Goal: Information Seeking & Learning: Learn about a topic

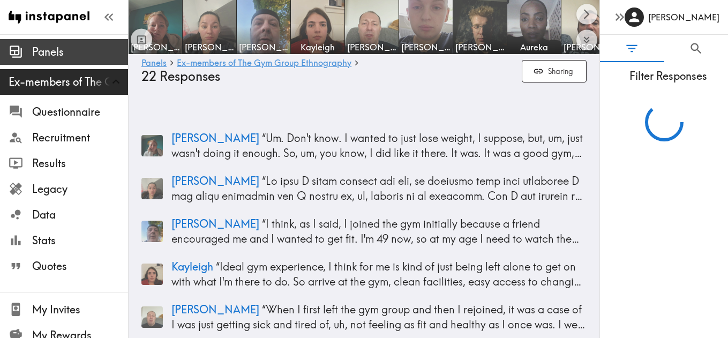
click at [52, 55] on span "Panels" at bounding box center [80, 51] width 96 height 15
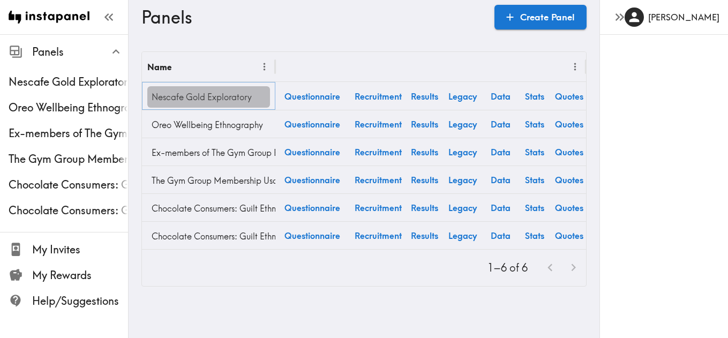
click at [226, 96] on link "Nescafe Gold Exploratory" at bounding box center [208, 96] width 123 height 21
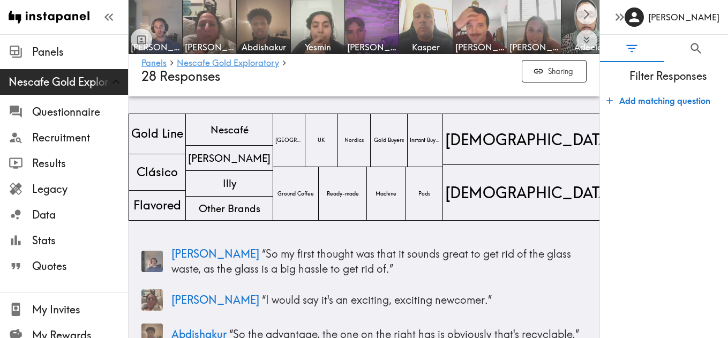
scroll to position [22, 0]
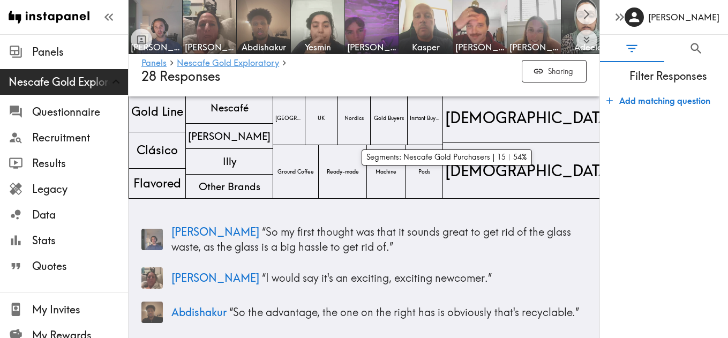
click at [406, 121] on span "Gold Buyers" at bounding box center [389, 118] width 34 height 12
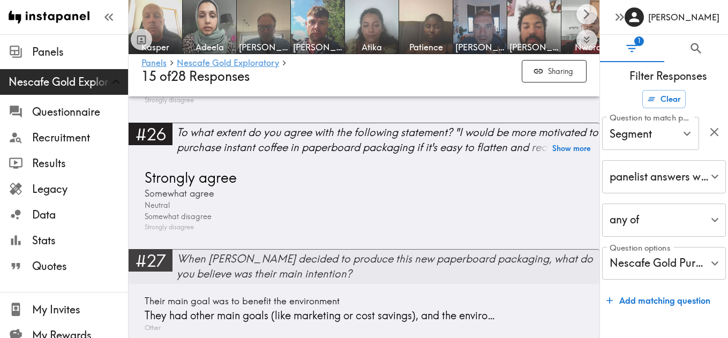
scroll to position [6655, 0]
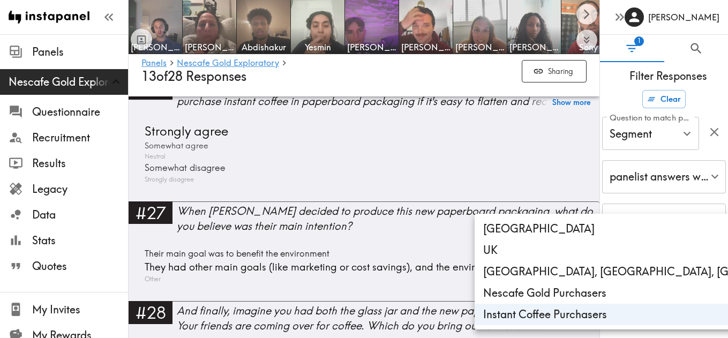
scroll to position [6600, 0]
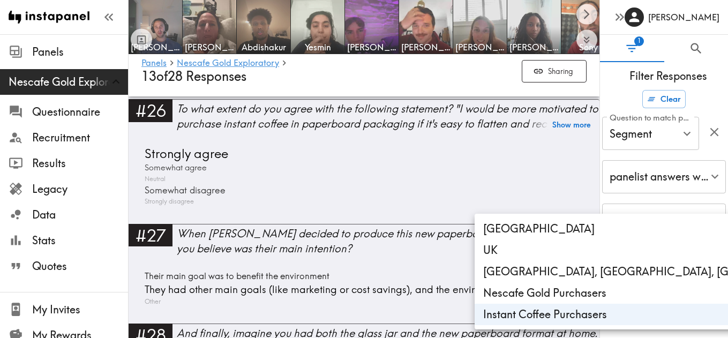
click at [235, 244] on div at bounding box center [364, 169] width 728 height 338
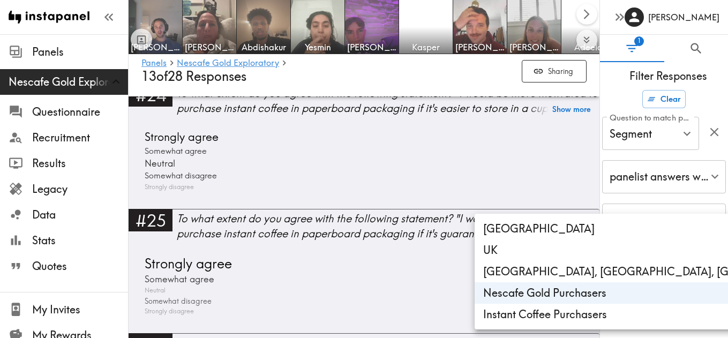
type input "6096d15b-753a-416b-b605-6374965c654e"
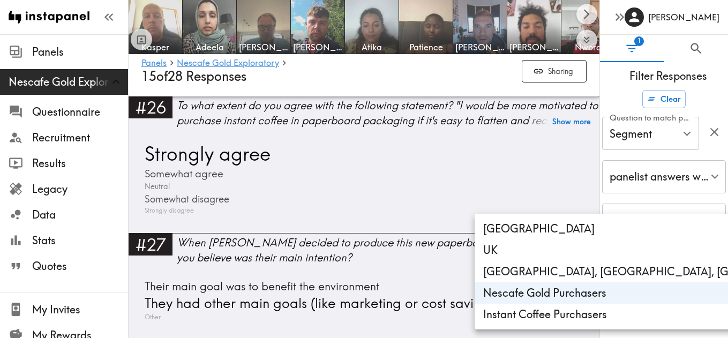
click at [424, 253] on div at bounding box center [364, 169] width 728 height 338
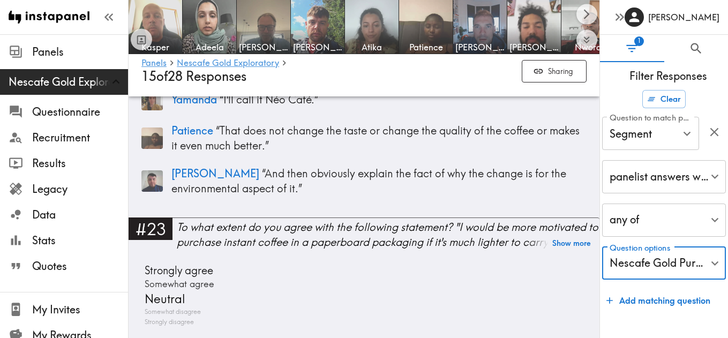
scroll to position [6162, 0]
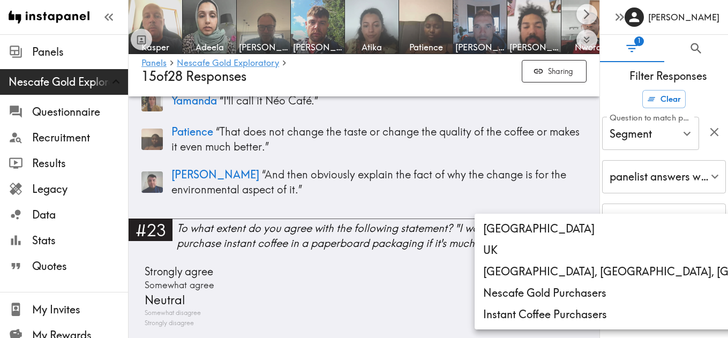
type input "3253a14c-c79a-47d2-88e1-c9cb2920afa6"
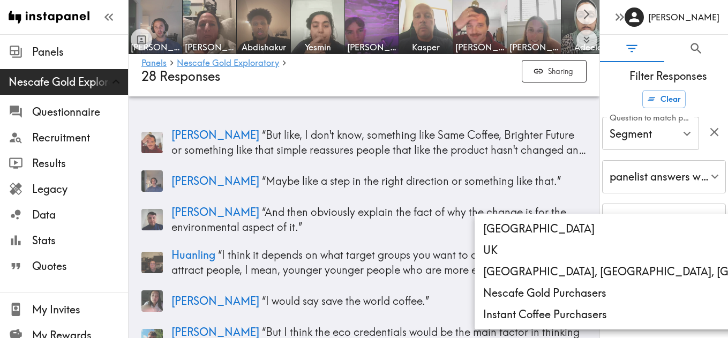
type input "3253a14c-c79a-47d2-88e1-c9cb2920afa6"
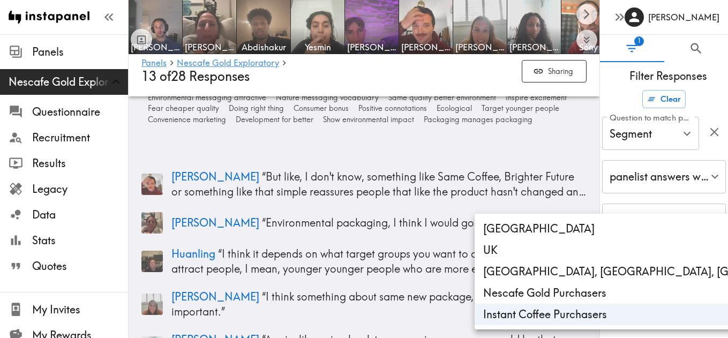
scroll to position [5912, 0]
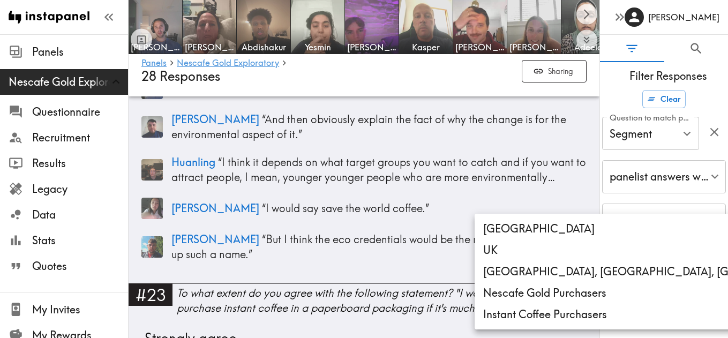
scroll to position [6320, 0]
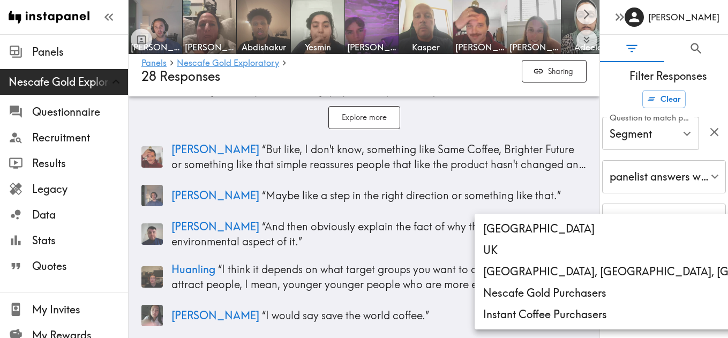
click at [590, 183] on div at bounding box center [364, 169] width 728 height 338
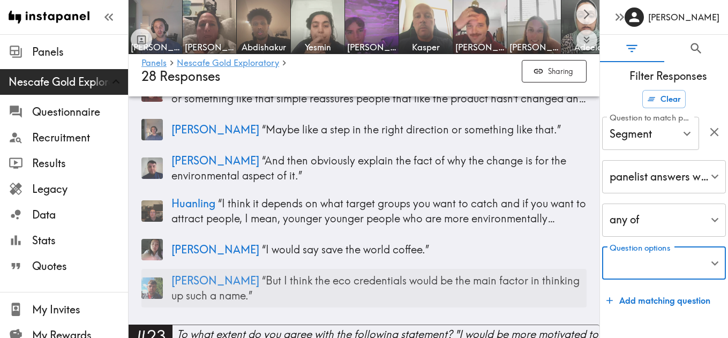
scroll to position [6382, 0]
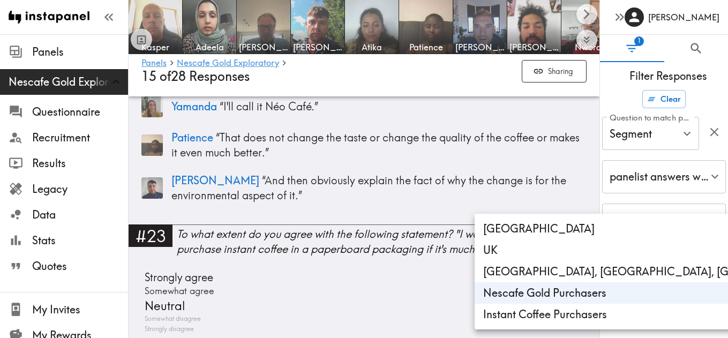
scroll to position [5980, 0]
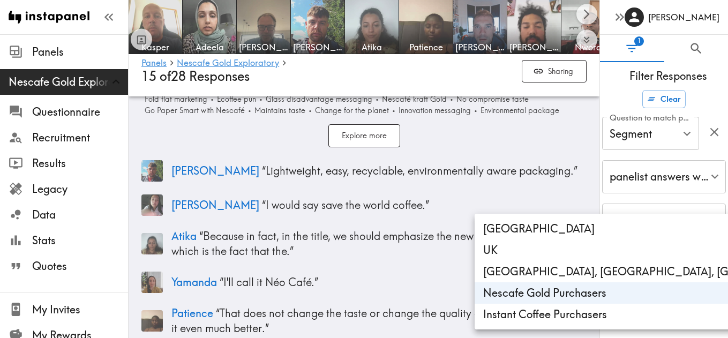
click at [550, 103] on div at bounding box center [364, 169] width 728 height 338
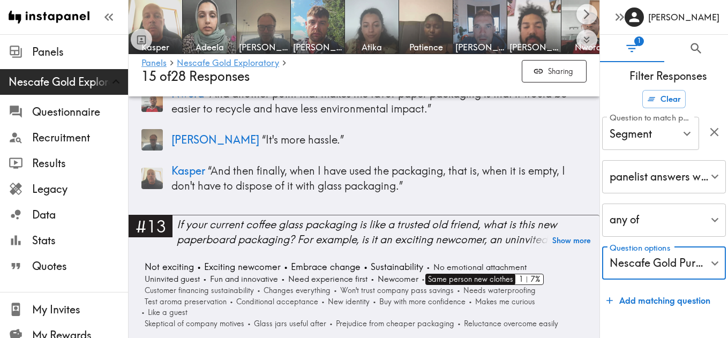
scroll to position [2529, 0]
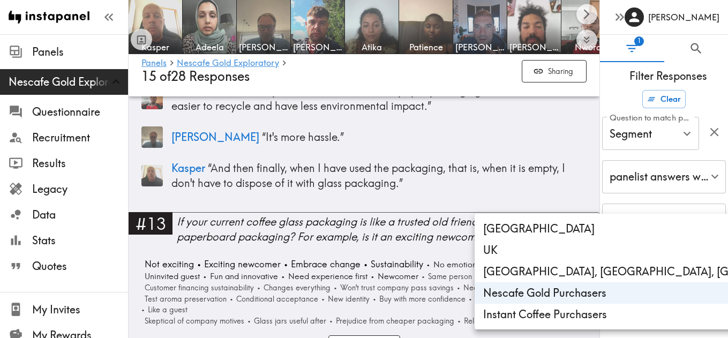
click at [177, 242] on div at bounding box center [364, 169] width 728 height 338
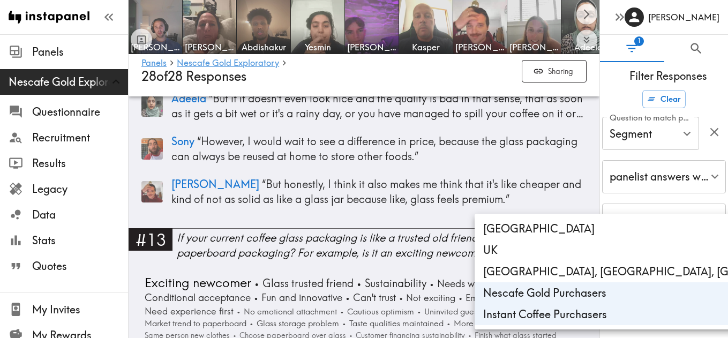
scroll to position [2737, 0]
click at [224, 247] on div at bounding box center [364, 169] width 728 height 338
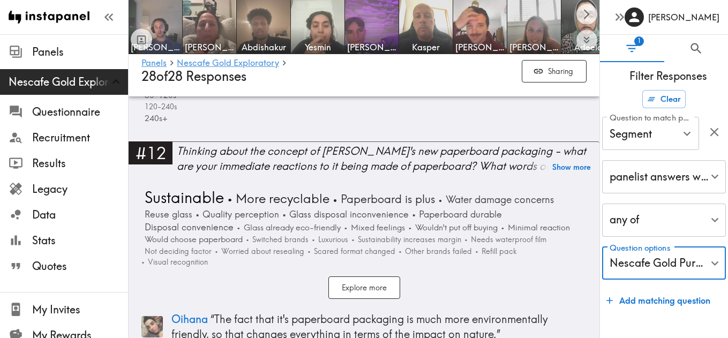
scroll to position [2391, 0]
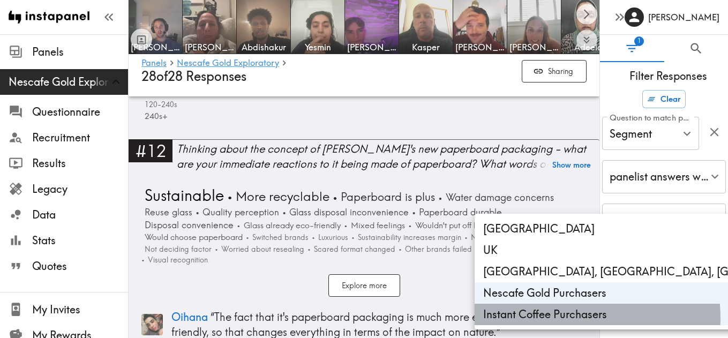
type input "6096d15b-753a-416b-b605-6374965c654e"
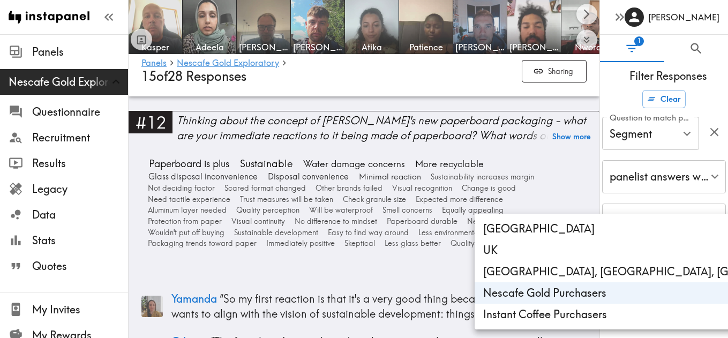
scroll to position [2205, 0]
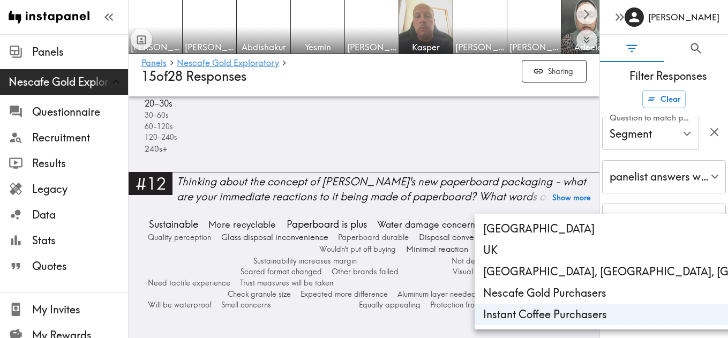
type input "3253a14c-c79a-47d2-88e1-c9cb2920afa6"
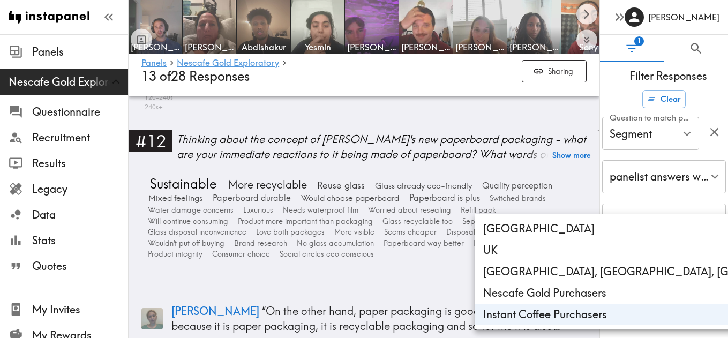
scroll to position [2151, 0]
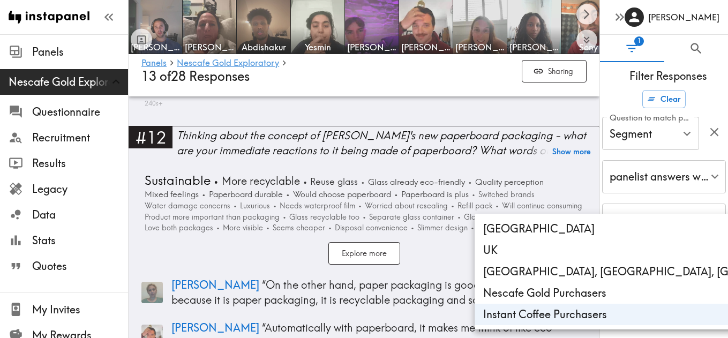
click at [444, 156] on div at bounding box center [364, 169] width 728 height 338
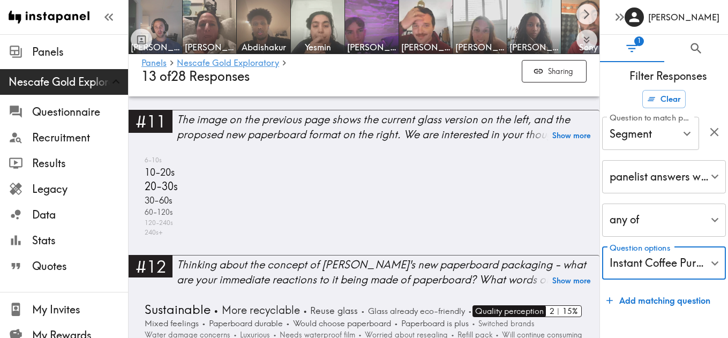
scroll to position [2110, 0]
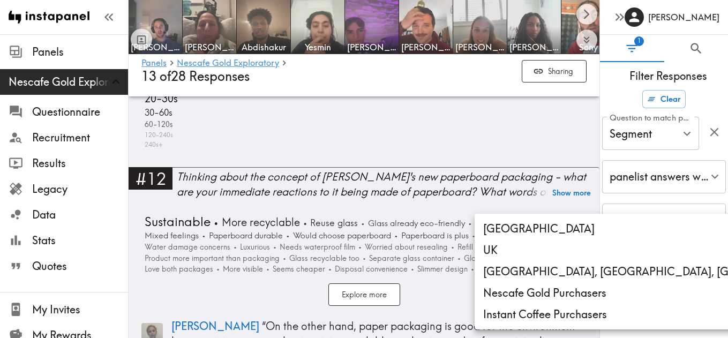
type input "6096d15b-753a-416b-b605-6374965c654e"
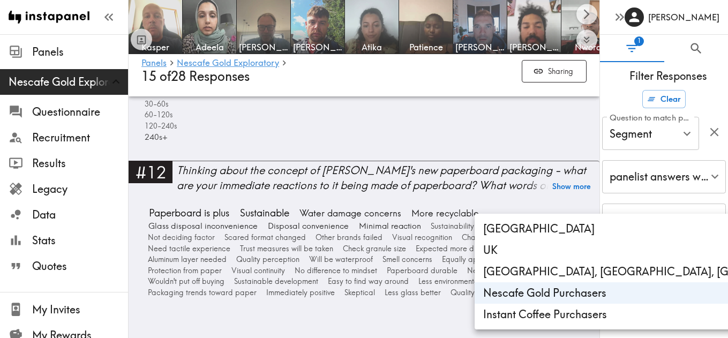
scroll to position [2162, 0]
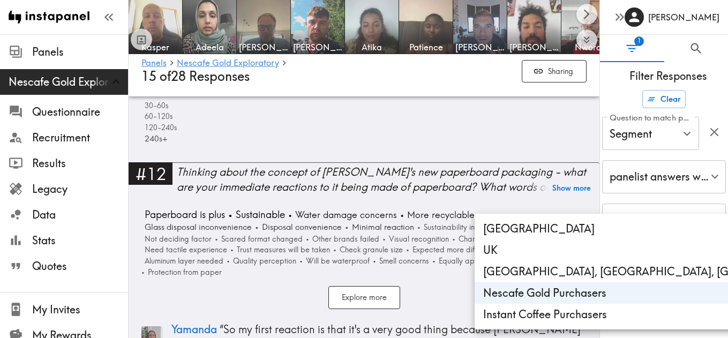
click at [190, 210] on div at bounding box center [364, 169] width 728 height 338
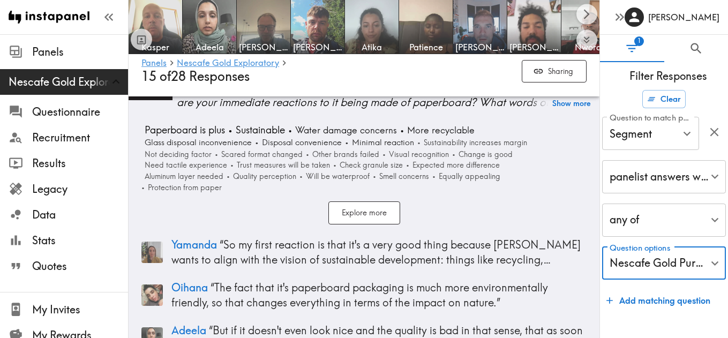
scroll to position [2248, 0]
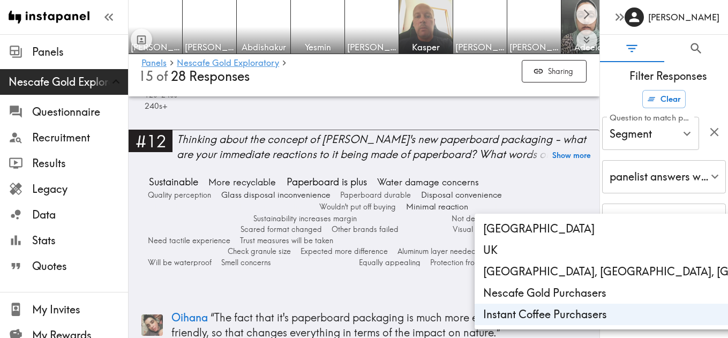
type input "3253a14c-c79a-47d2-88e1-c9cb2920afa6"
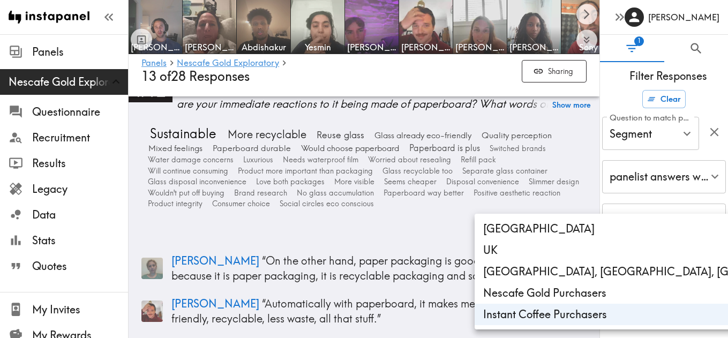
scroll to position [2193, 0]
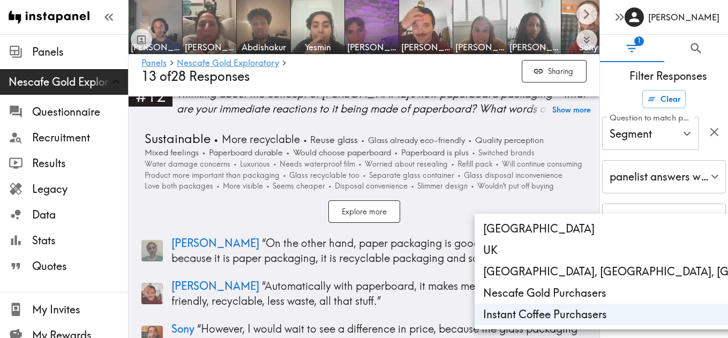
click at [194, 108] on div at bounding box center [364, 169] width 728 height 338
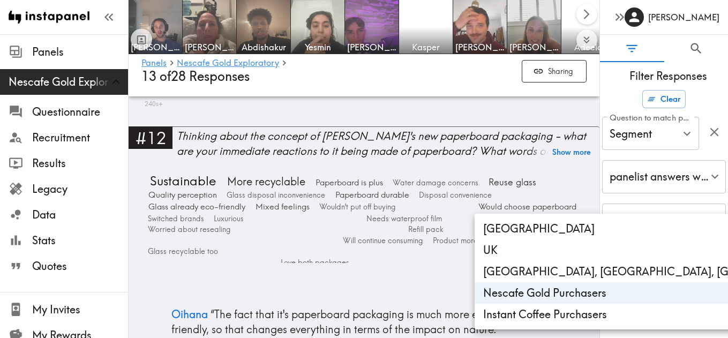
type input "6096d15b-753a-416b-b605-6374965c654e"
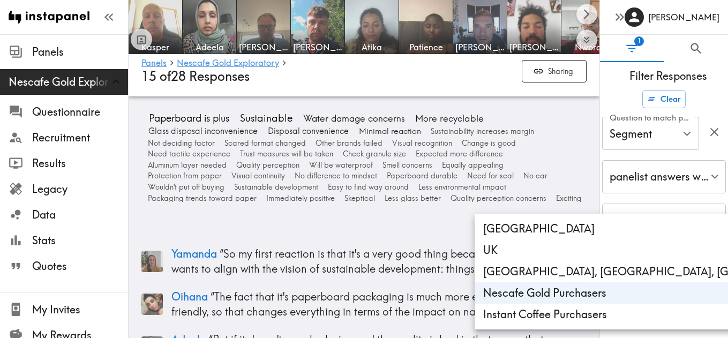
scroll to position [2249, 0]
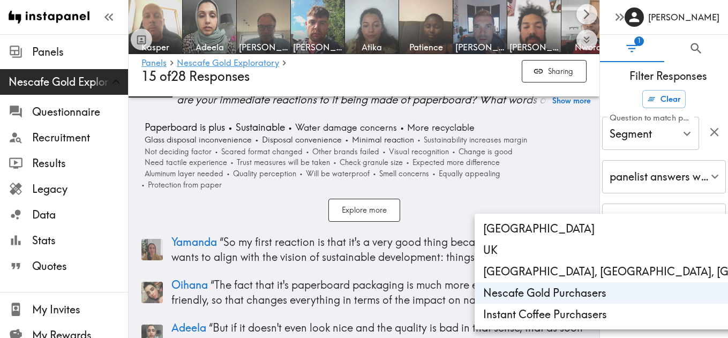
click at [270, 109] on div at bounding box center [364, 169] width 728 height 338
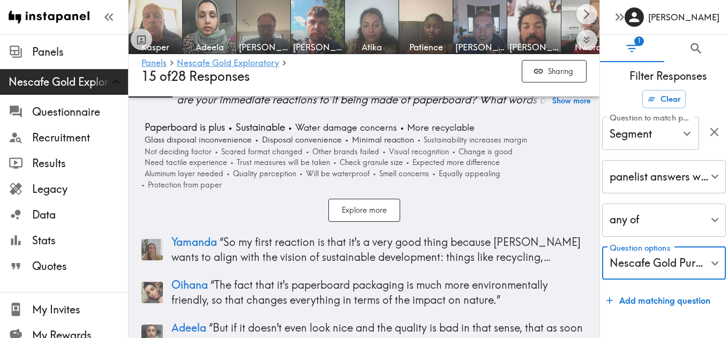
scroll to position [2249, 0]
click at [502, 199] on div "Explore more" at bounding box center [363, 210] width 445 height 23
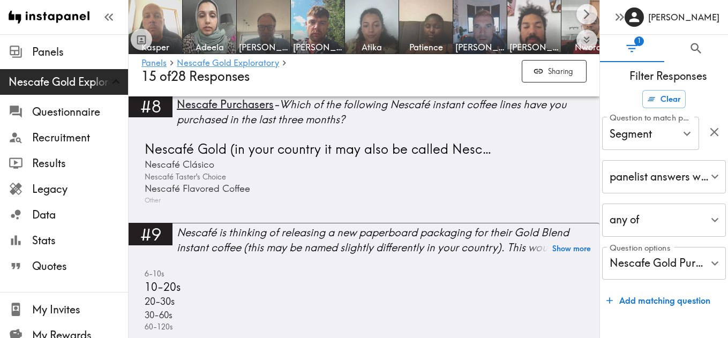
scroll to position [1486, 0]
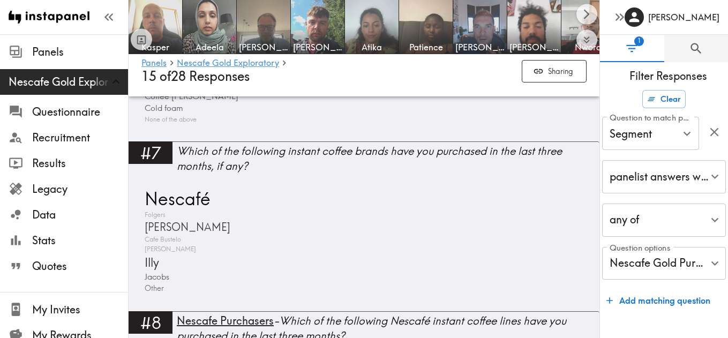
click at [696, 54] on icon "Search" at bounding box center [696, 48] width 14 height 14
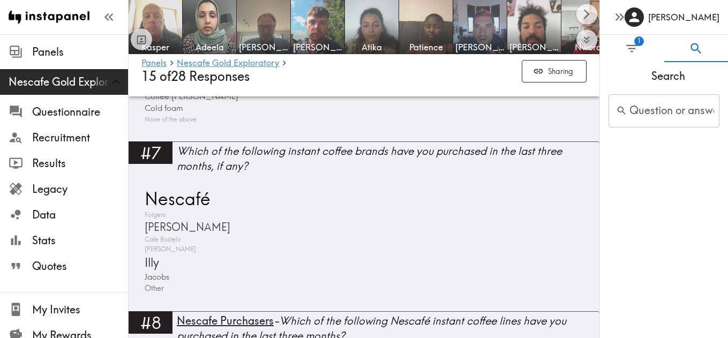
click at [646, 110] on input "Question or answer text" at bounding box center [663, 110] width 111 height 33
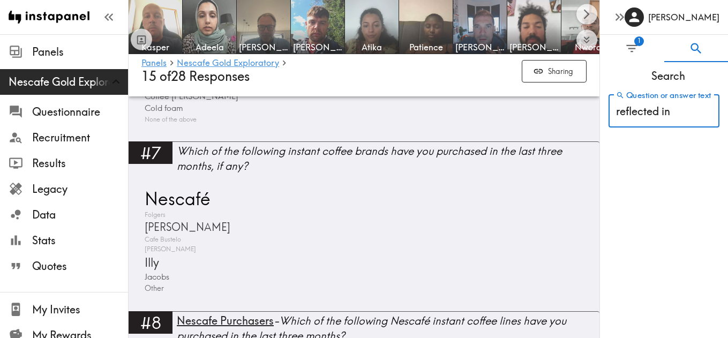
type input "reflected in"
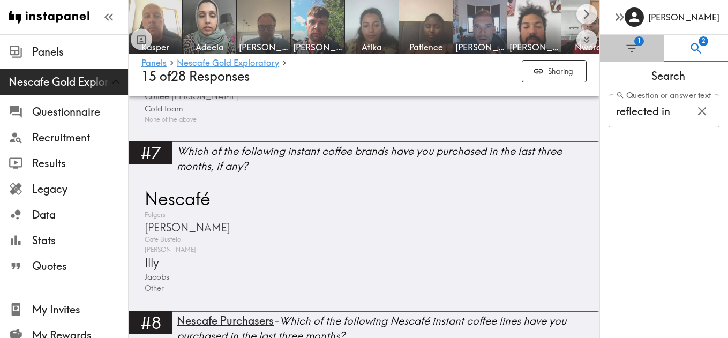
click at [645, 47] on button "1" at bounding box center [632, 48] width 64 height 27
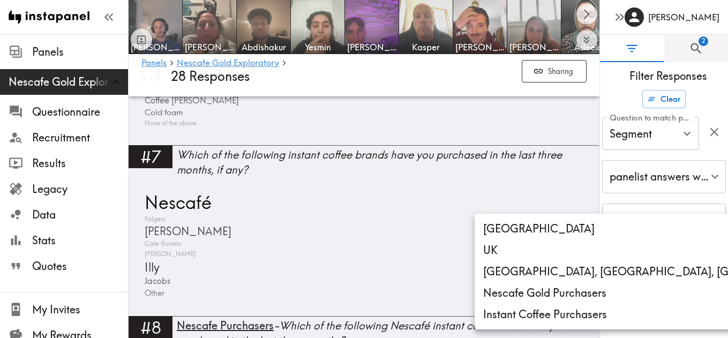
click at [392, 230] on div at bounding box center [364, 169] width 728 height 338
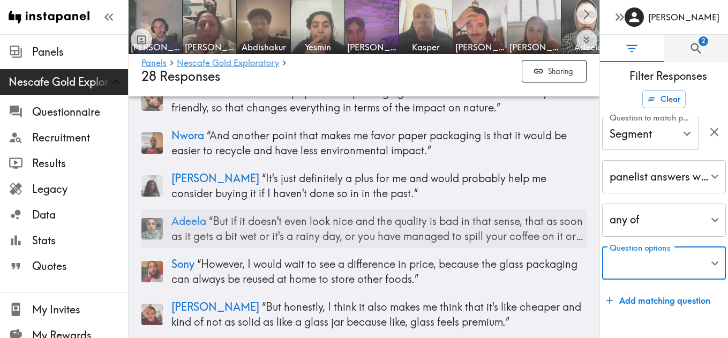
scroll to position [2166, 0]
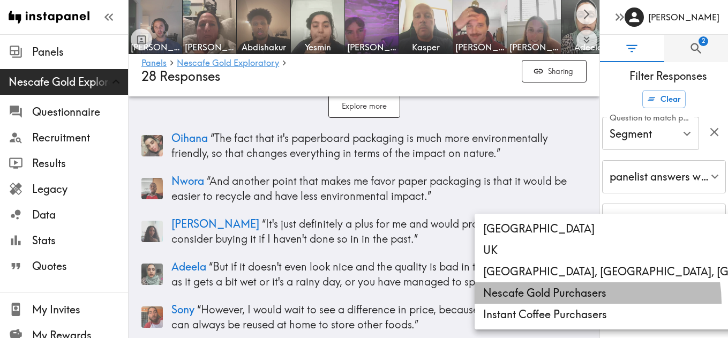
type input "6096d15b-753a-416b-b605-6374965c654e"
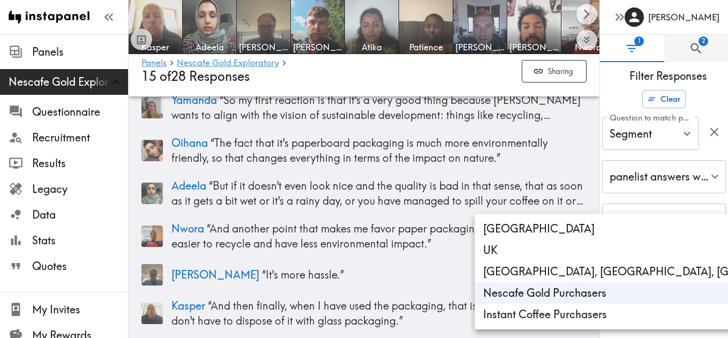
scroll to position [2052, 0]
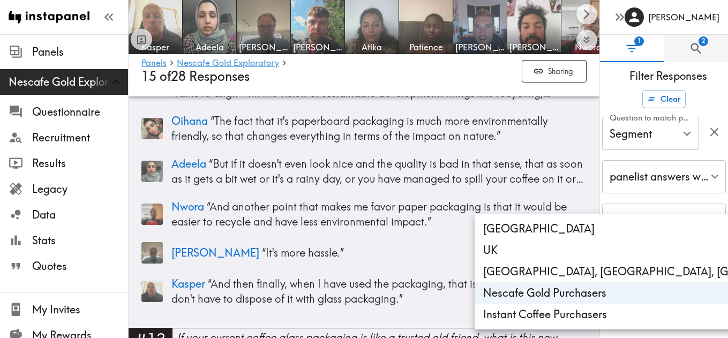
click at [383, 261] on div at bounding box center [364, 169] width 728 height 338
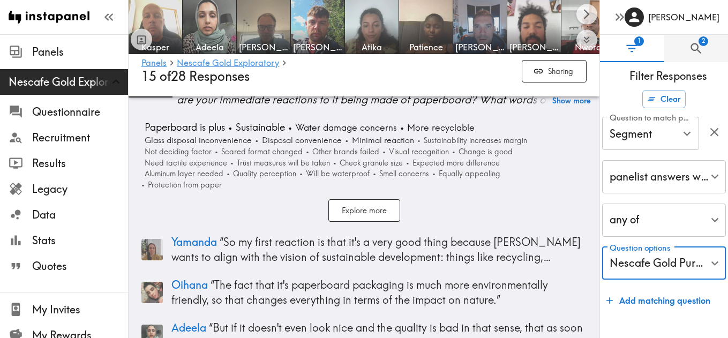
scroll to position [1870, 0]
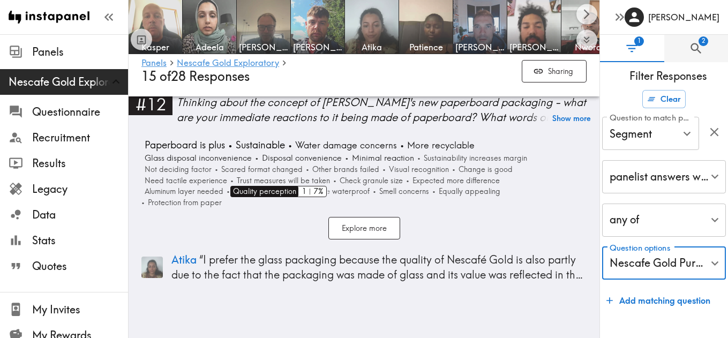
click at [276, 193] on span "Quality perception" at bounding box center [263, 191] width 66 height 11
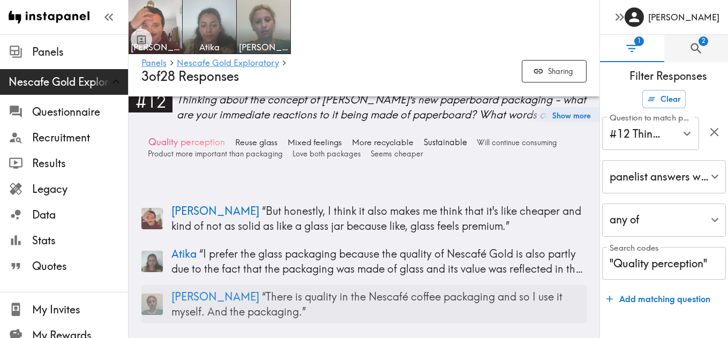
scroll to position [1663, 0]
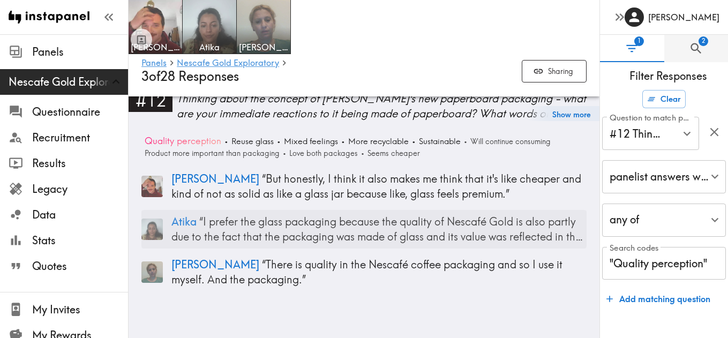
click at [191, 215] on span "Atika" at bounding box center [183, 221] width 25 height 13
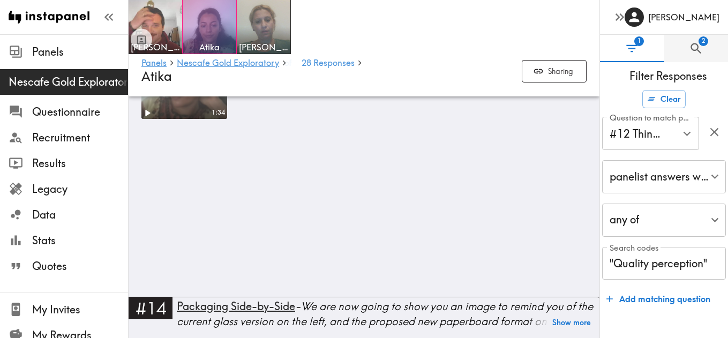
scroll to position [1386, 0]
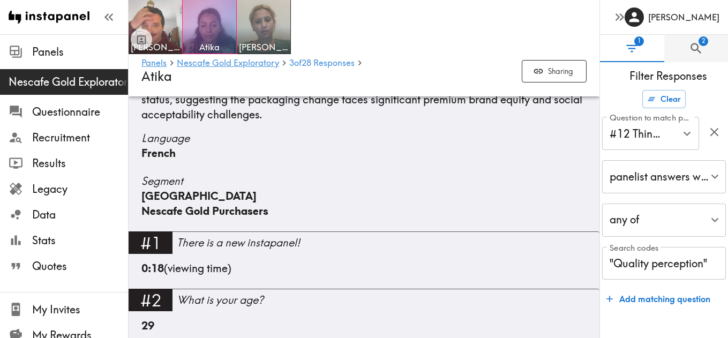
scroll to position [261, 0]
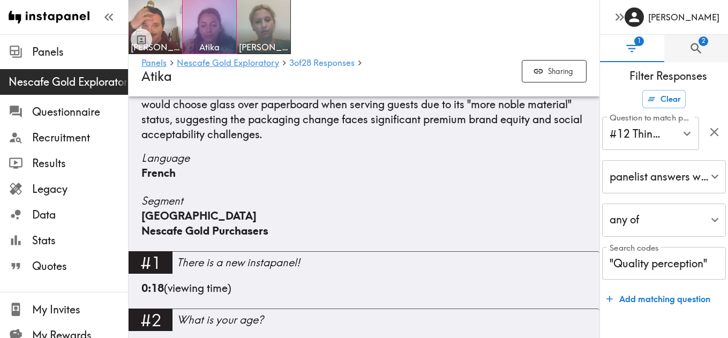
click at [672, 271] on input ""Quality perception"" at bounding box center [664, 263] width 124 height 33
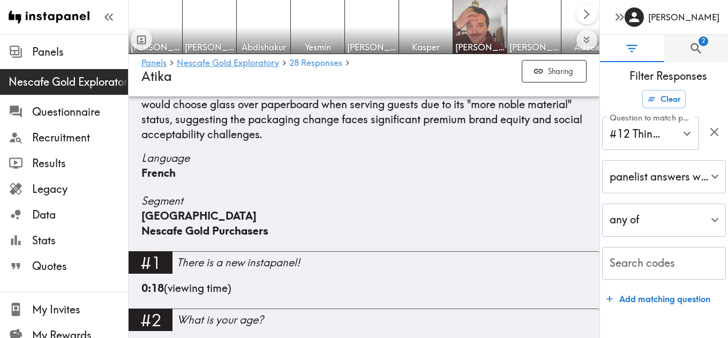
click at [517, 196] on span "Segment" at bounding box center [363, 200] width 445 height 15
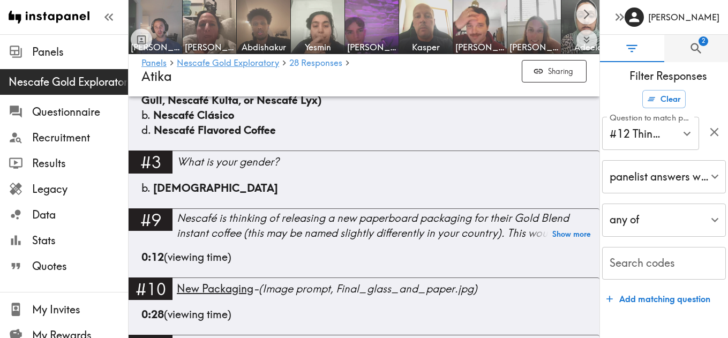
scroll to position [1655, 0]
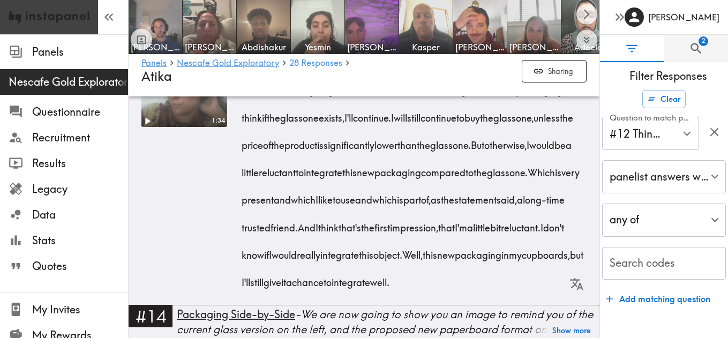
scroll to position [1663, 0]
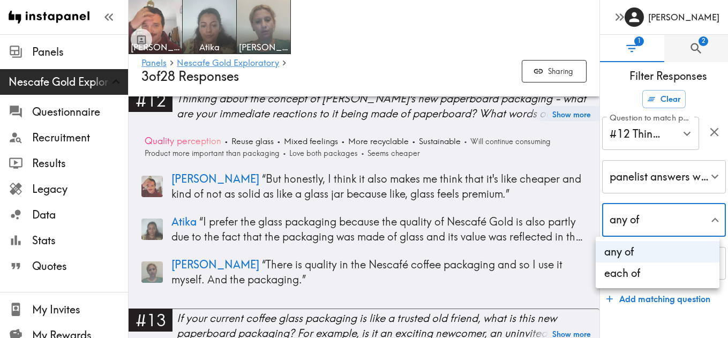
click at [633, 228] on div at bounding box center [364, 169] width 728 height 338
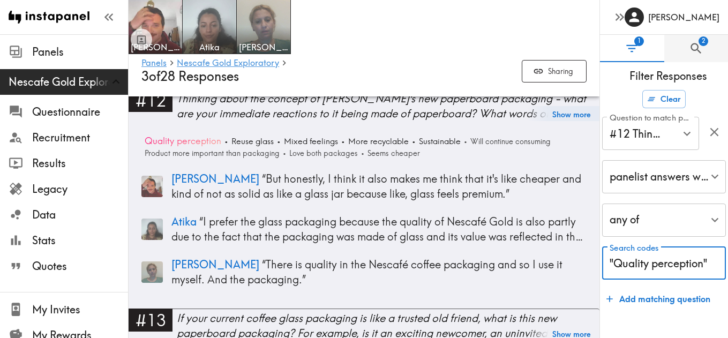
click at [659, 268] on input ""Quality perception"" at bounding box center [664, 263] width 124 height 33
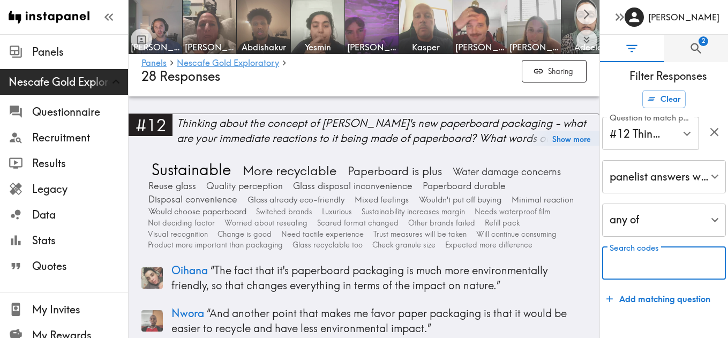
scroll to position [2014, 0]
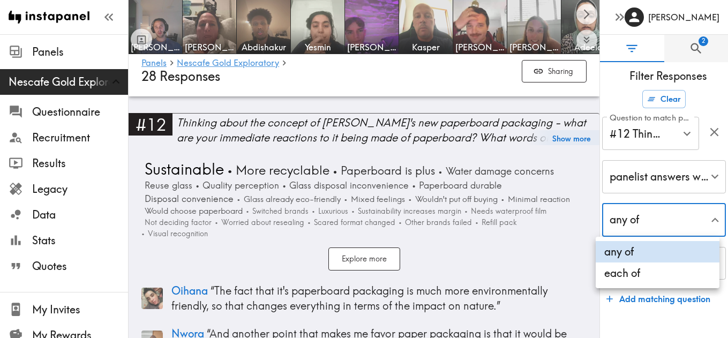
click at [693, 220] on div at bounding box center [364, 169] width 728 height 338
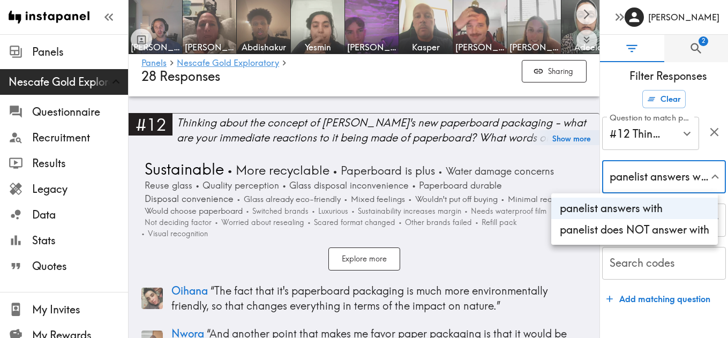
click at [686, 184] on div at bounding box center [364, 169] width 728 height 338
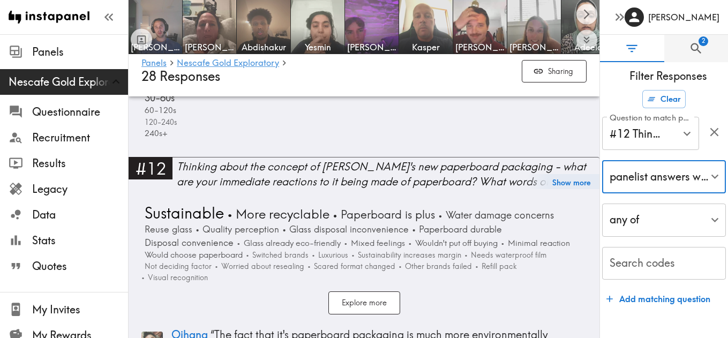
scroll to position [1974, 0]
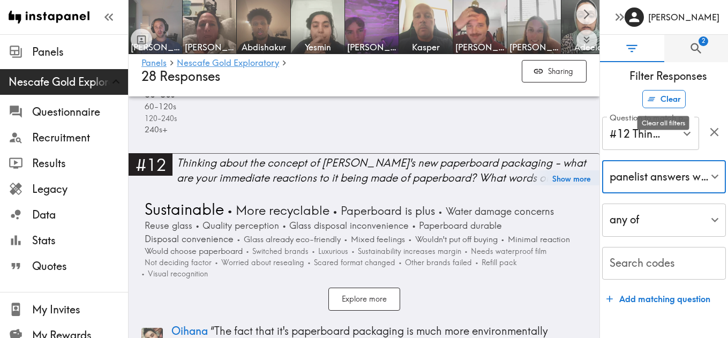
click at [665, 96] on button "Clear" at bounding box center [663, 99] width 43 height 18
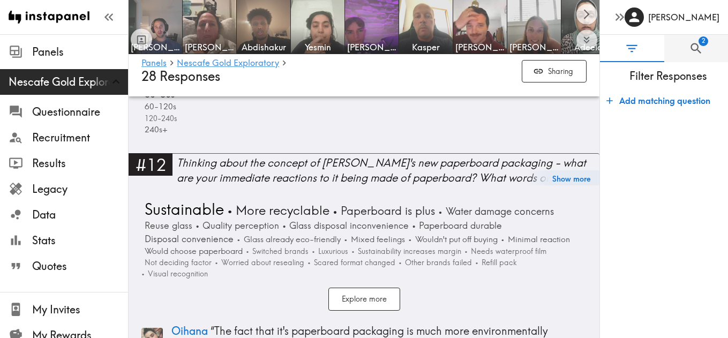
click at [634, 101] on button "Add matching question" at bounding box center [658, 100] width 112 height 21
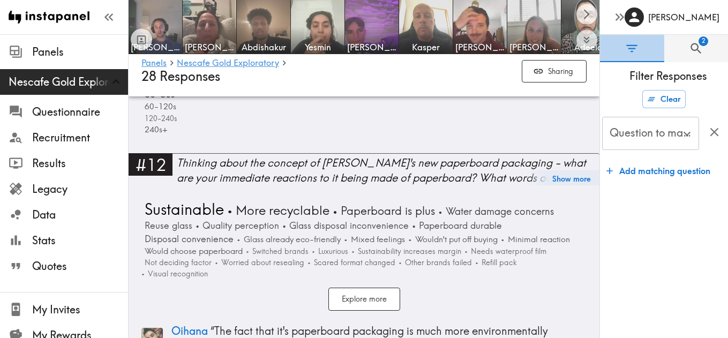
click at [630, 43] on icon "Filter Responses" at bounding box center [631, 48] width 14 height 14
click at [715, 135] on icon "button" at bounding box center [714, 132] width 14 height 14
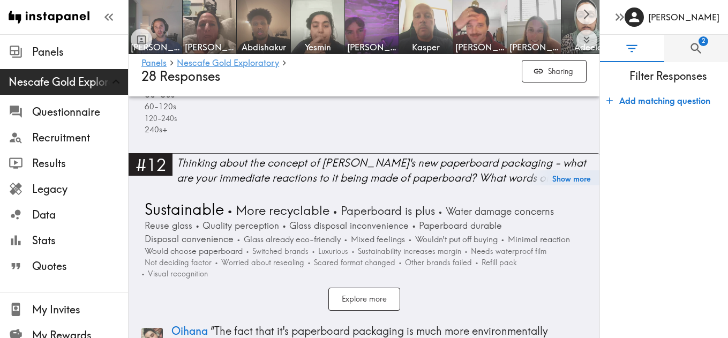
click at [658, 81] on span "Filter Responses" at bounding box center [667, 76] width 119 height 15
click at [622, 105] on button "Add matching question" at bounding box center [658, 100] width 112 height 21
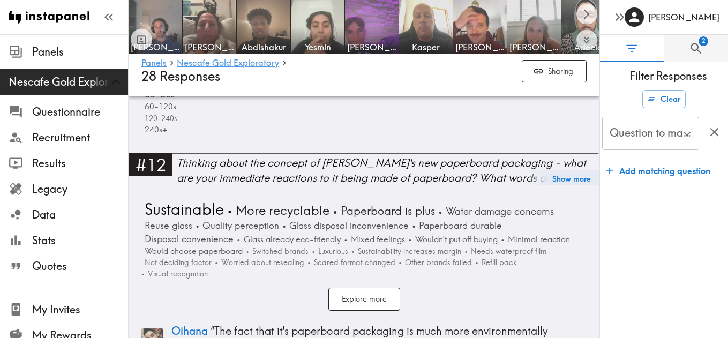
click at [672, 174] on button "Add matching question" at bounding box center [658, 170] width 112 height 21
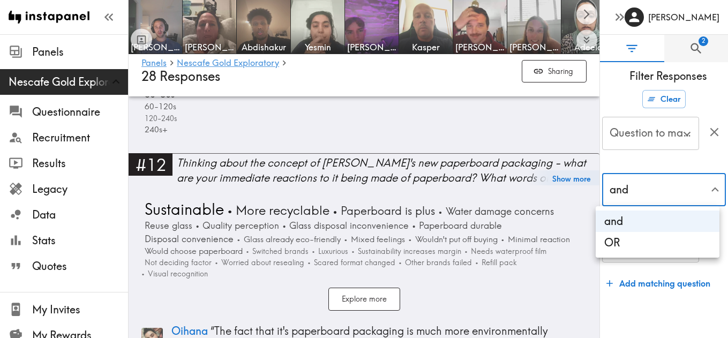
click at [693, 184] on div at bounding box center [364, 169] width 728 height 338
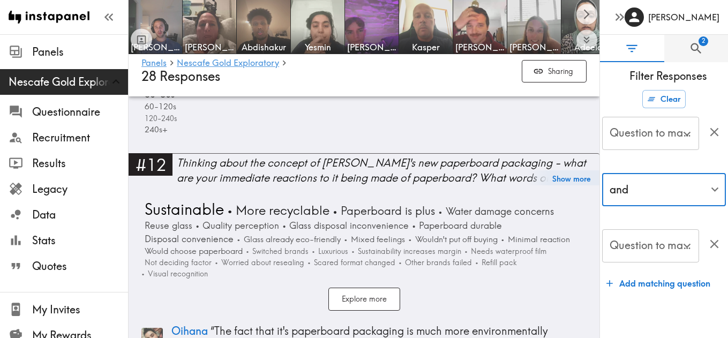
click at [687, 247] on icon "Open" at bounding box center [686, 246] width 7 height 4
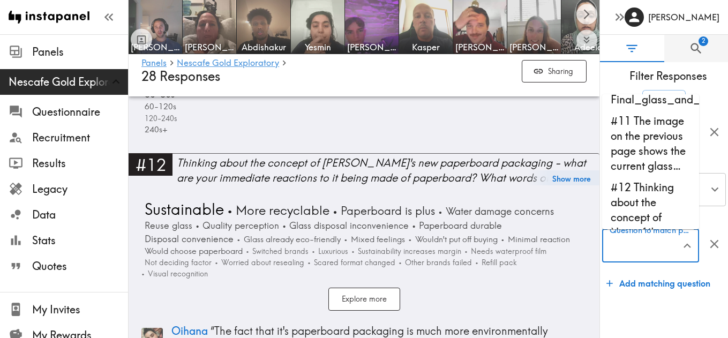
scroll to position [725, 0]
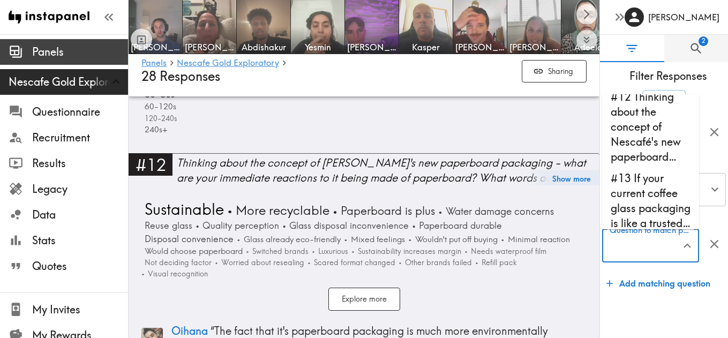
click at [62, 57] on span "Panels" at bounding box center [80, 51] width 96 height 15
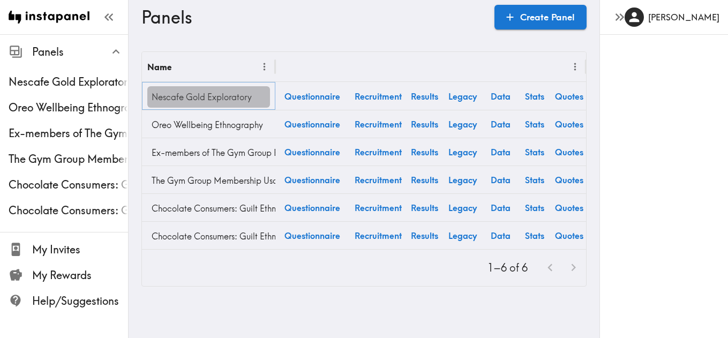
click at [230, 101] on link "Nescafe Gold Exploratory" at bounding box center [208, 96] width 123 height 21
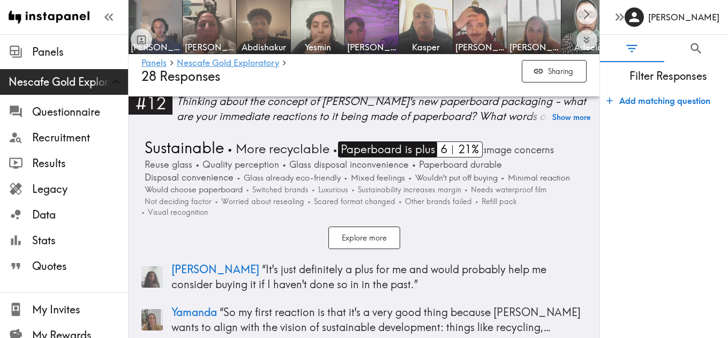
scroll to position [2402, 0]
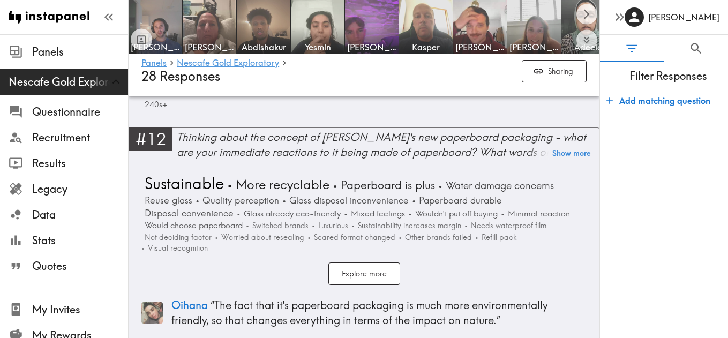
click at [208, 154] on link "#12 Thinking about the concept of Nescafé's new paperboard packaging - what are…" at bounding box center [364, 147] width 471 height 41
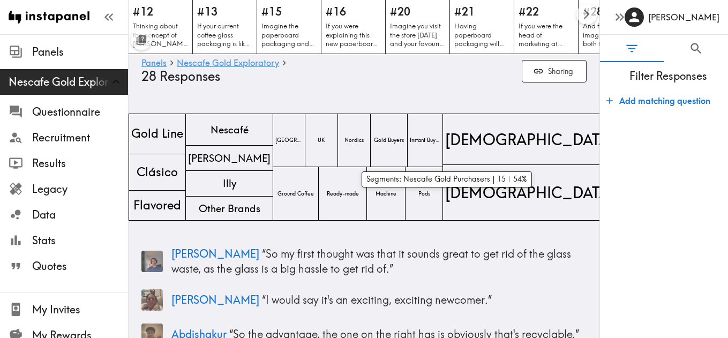
click at [407, 152] on div "Gold Buyers" at bounding box center [389, 141] width 37 height 54
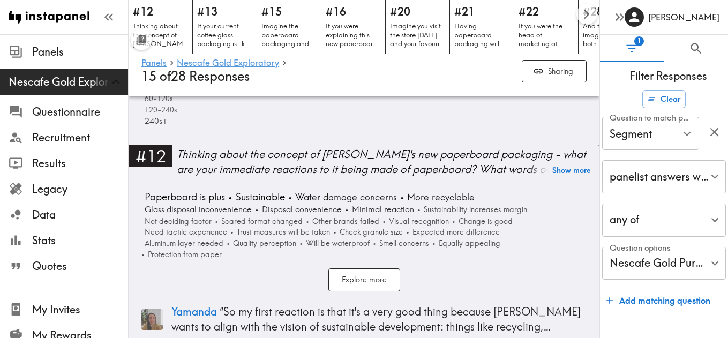
scroll to position [2178, 0]
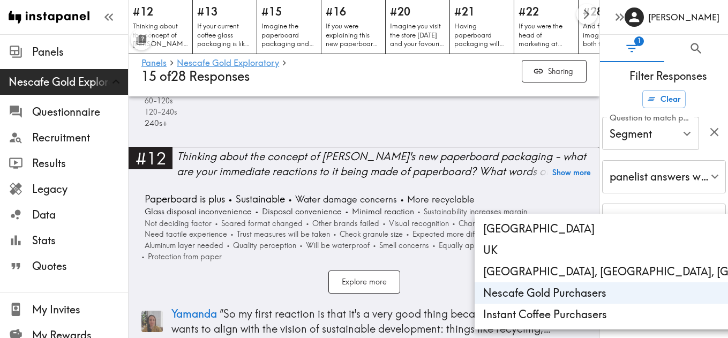
click at [297, 281] on div at bounding box center [364, 169] width 728 height 338
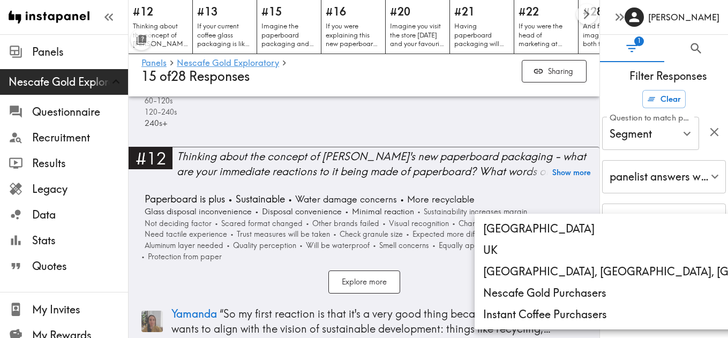
type input "3253a14c-c79a-47d2-88e1-c9cb2920afa6"
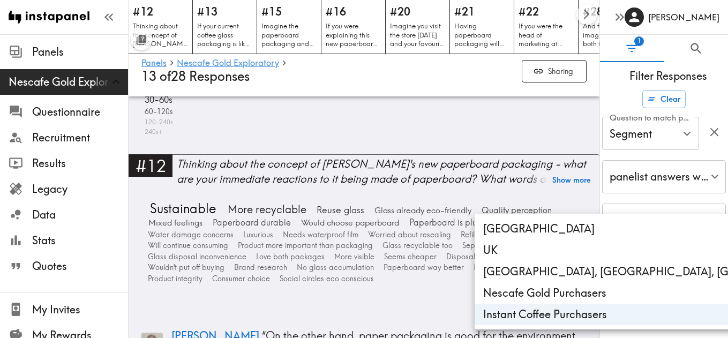
scroll to position [2123, 0]
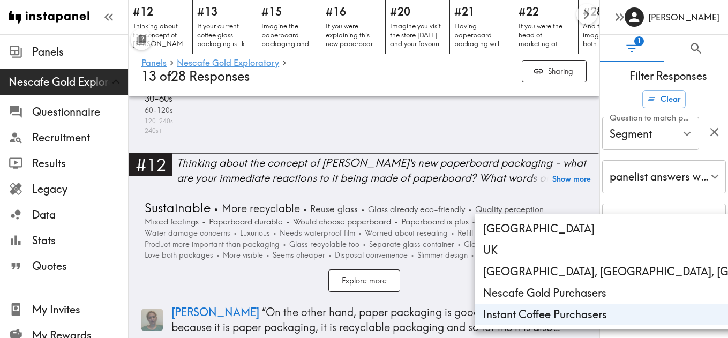
click at [208, 185] on div at bounding box center [364, 169] width 728 height 338
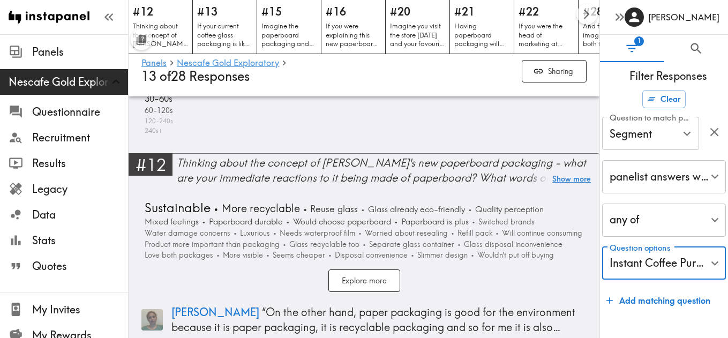
click at [566, 171] on button "Show more" at bounding box center [571, 178] width 39 height 15
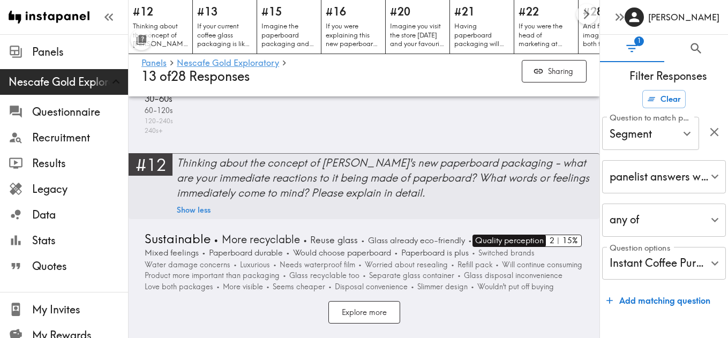
click at [525, 235] on span "Quality perception" at bounding box center [507, 241] width 71 height 12
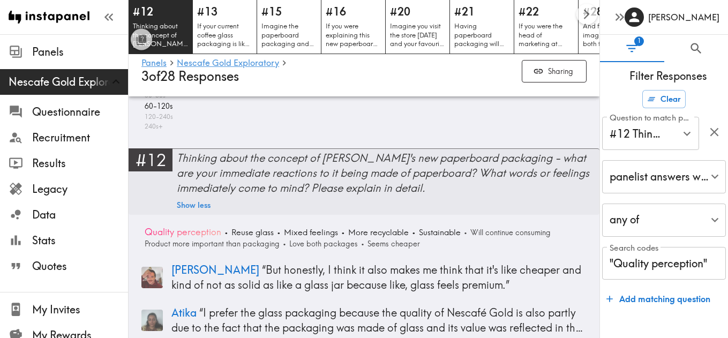
scroll to position [1991, 0]
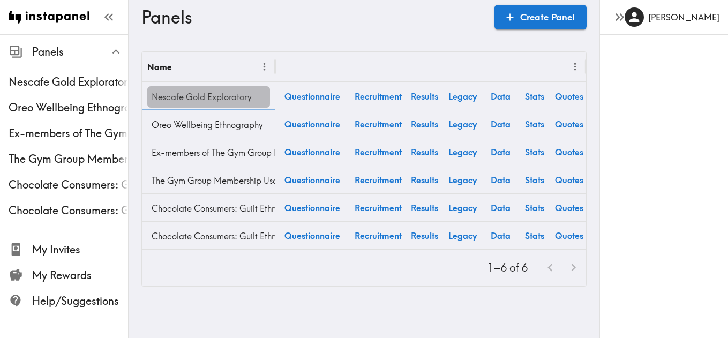
click at [197, 95] on link "Nescafe Gold Exploratory" at bounding box center [208, 96] width 123 height 21
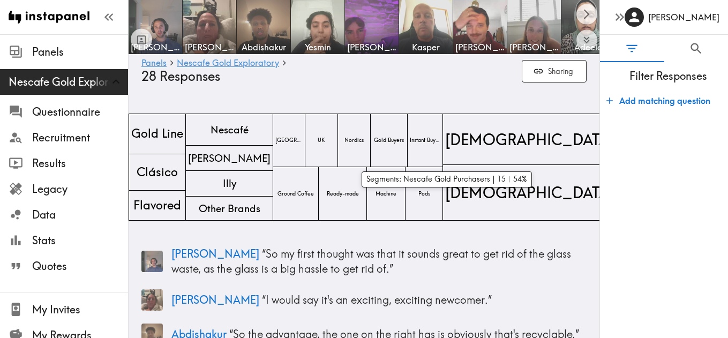
click at [407, 160] on div "Gold Buyers" at bounding box center [389, 141] width 37 height 54
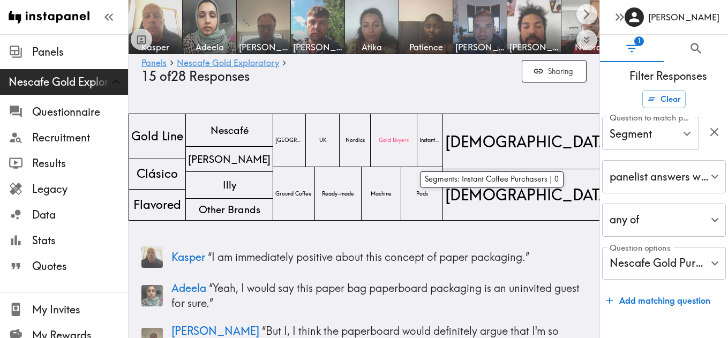
click at [443, 155] on div "Instant Buyers" at bounding box center [430, 141] width 26 height 54
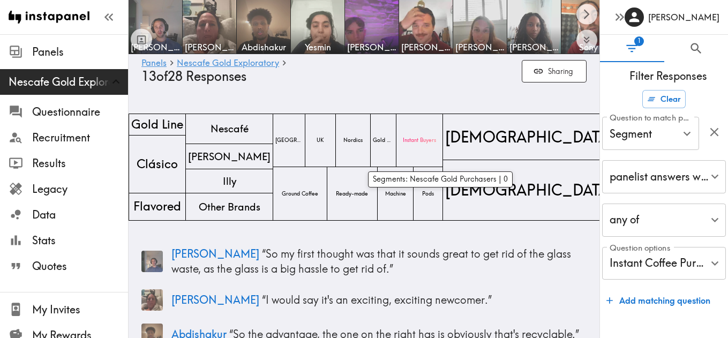
click at [396, 156] on div "Gold Buyers" at bounding box center [384, 141] width 26 height 54
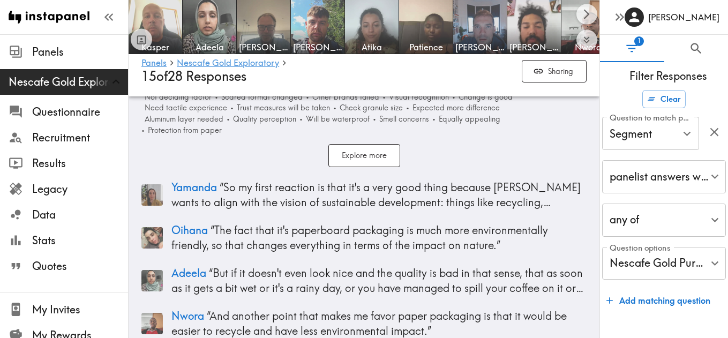
scroll to position [2306, 0]
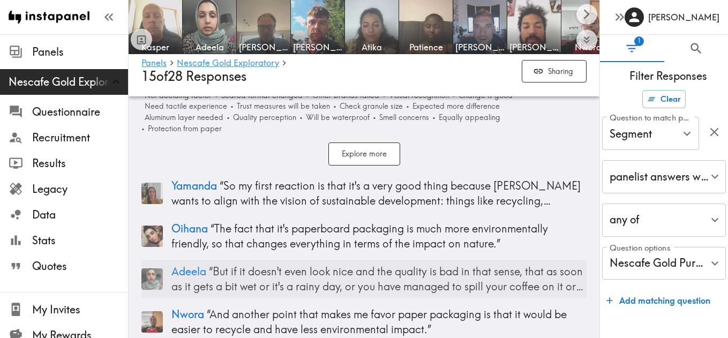
click at [423, 276] on p "Adeela “ But if it doesn't even look nice and the quality is bad in that sense,…" at bounding box center [378, 279] width 415 height 30
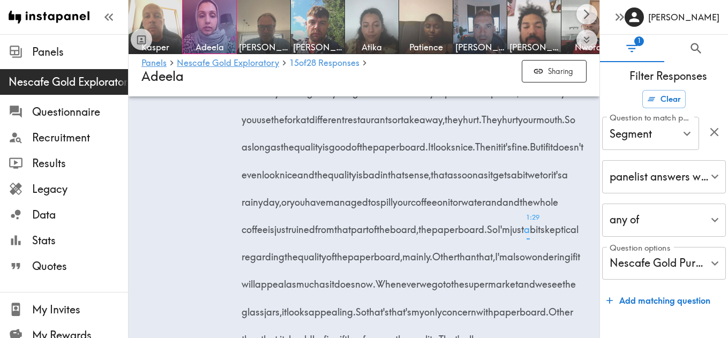
scroll to position [1570, 0]
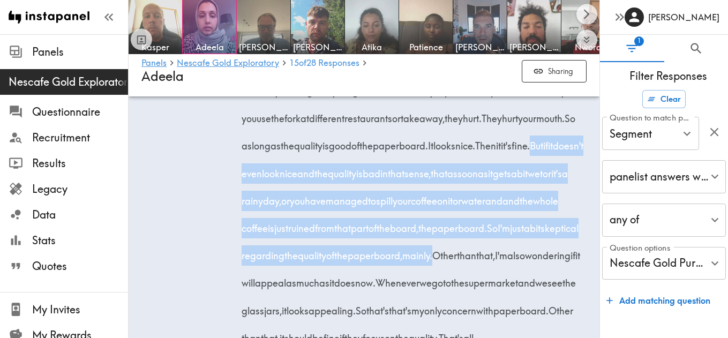
drag, startPoint x: 330, startPoint y: 294, endPoint x: 236, endPoint y: 184, distance: 145.1
click at [236, 184] on div "1:58 Skeptical Other brands failed Water damage concerns Hi. When I first saw t…" at bounding box center [363, 141] width 445 height 439
copy div "But if it doesn't even look nice and the quality is bad in that sense, that as …"
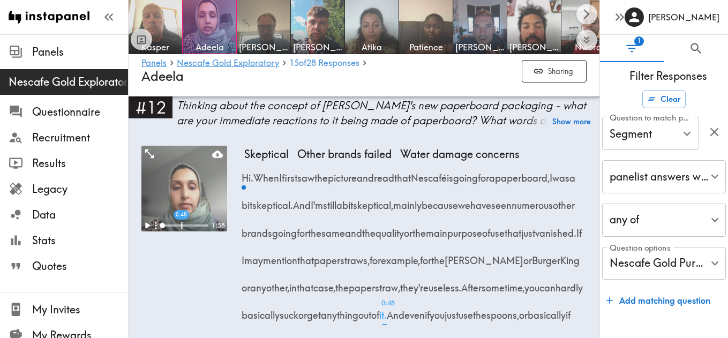
scroll to position [1346, 0]
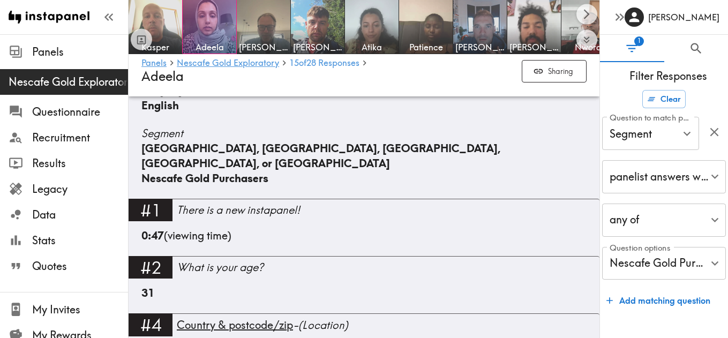
scroll to position [300, 0]
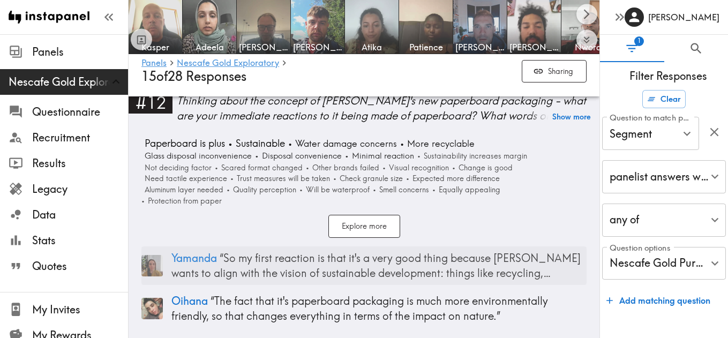
scroll to position [2212, 0]
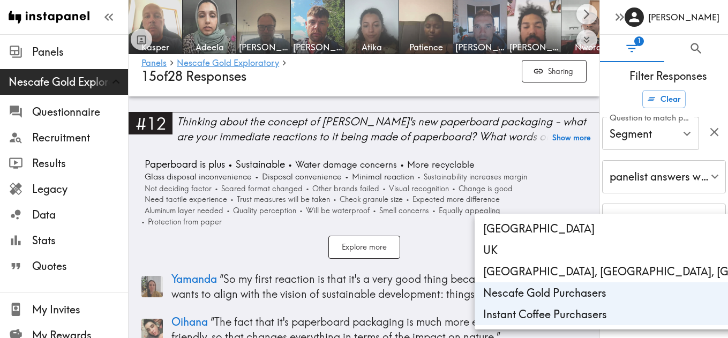
type input "3253a14c-c79a-47d2-88e1-c9cb2920afa6"
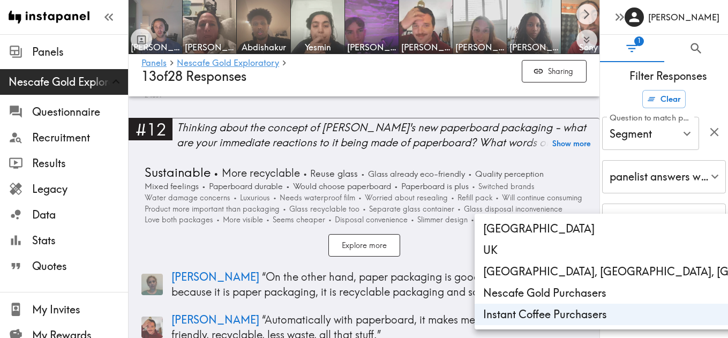
scroll to position [2158, 0]
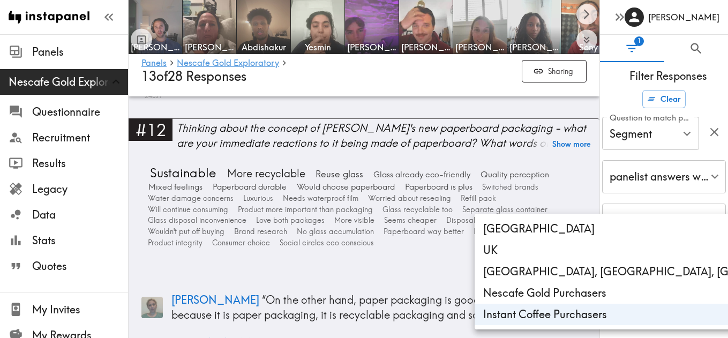
click at [279, 263] on div at bounding box center [364, 169] width 728 height 338
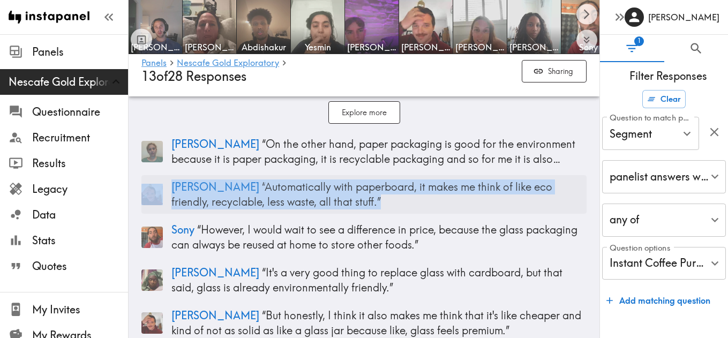
scroll to position [2298, 0]
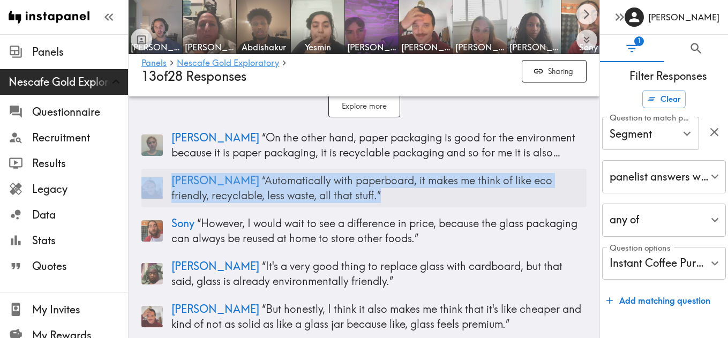
copy div "Chris “ Automatically with paperboard, it makes me think of like eco friendly, …"
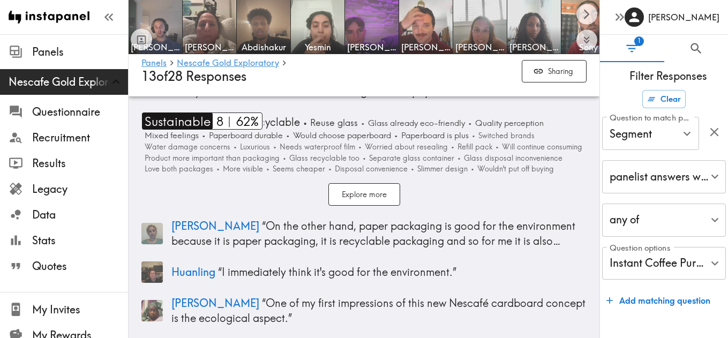
scroll to position [2214, 0]
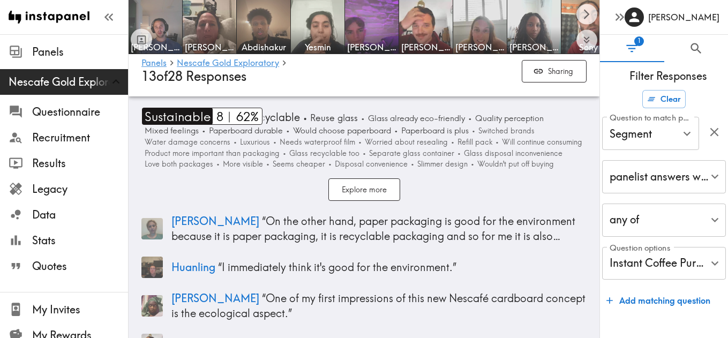
click at [176, 108] on span "Sustainable" at bounding box center [176, 116] width 69 height 17
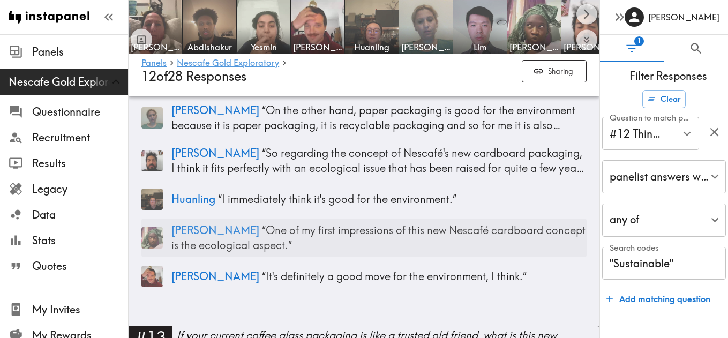
scroll to position [2395, 0]
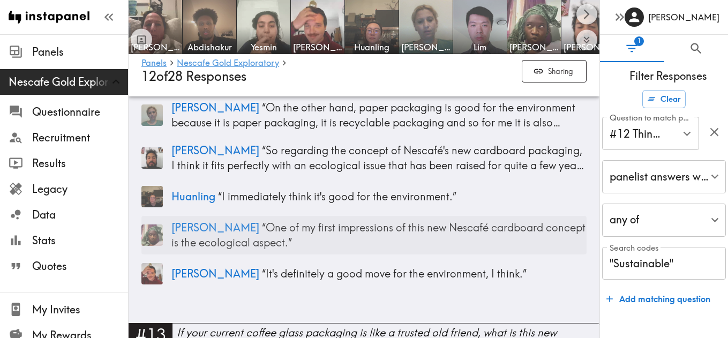
click at [259, 231] on p "Jeannette “ One of my first impressions of this new Nescafé cardboard concept i…" at bounding box center [378, 235] width 415 height 30
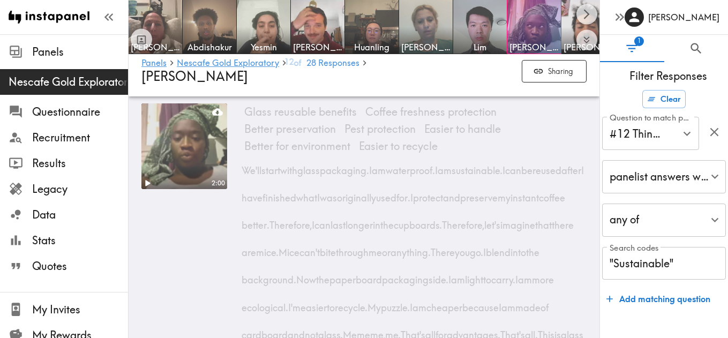
scroll to position [1281, 0]
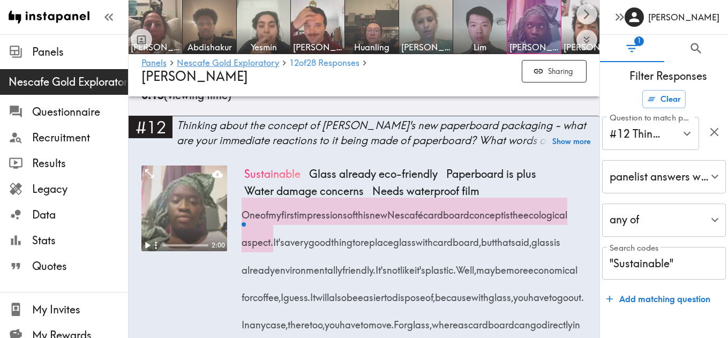
drag, startPoint x: 324, startPoint y: 228, endPoint x: 249, endPoint y: 195, distance: 81.8
copy span "One"
click at [245, 203] on span "One" at bounding box center [250, 211] width 19 height 27
drag, startPoint x: 244, startPoint y: 200, endPoint x: 322, endPoint y: 234, distance: 85.4
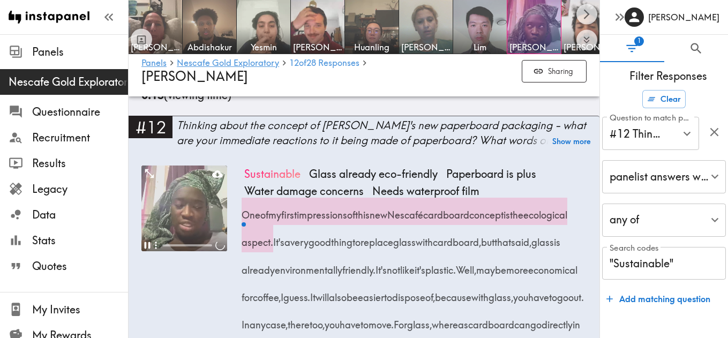
click at [322, 235] on span "One of my first impressions of this new Nescafé cardboard concept is the ecolog…" at bounding box center [407, 228] width 326 height 41
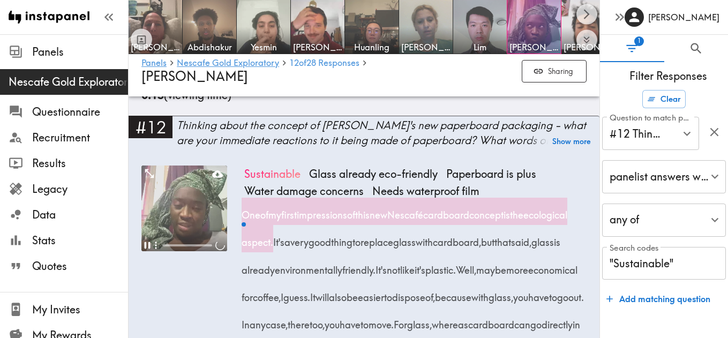
copy span "One of my first impressions of this new Nescafé cardboard concept is the ecolog…"
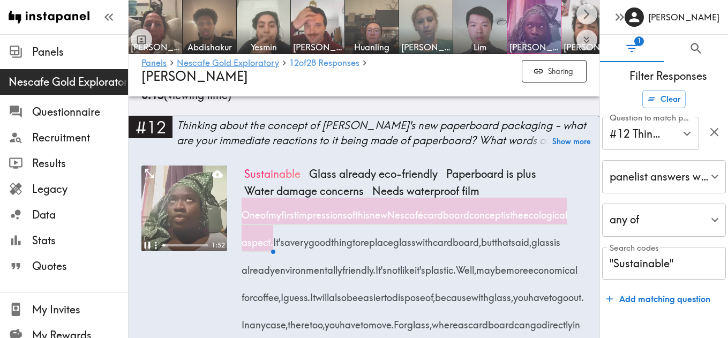
click at [206, 201] on video at bounding box center [184, 208] width 86 height 86
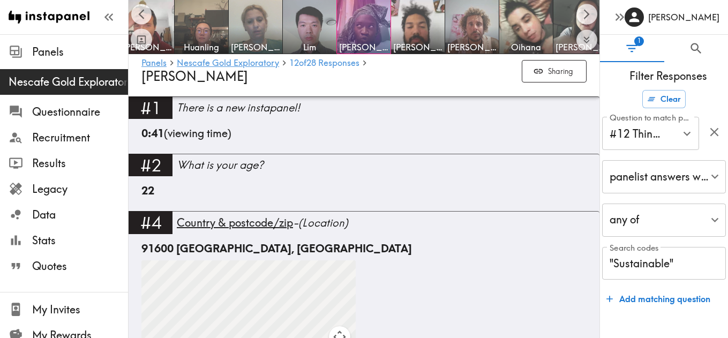
scroll to position [403, 0]
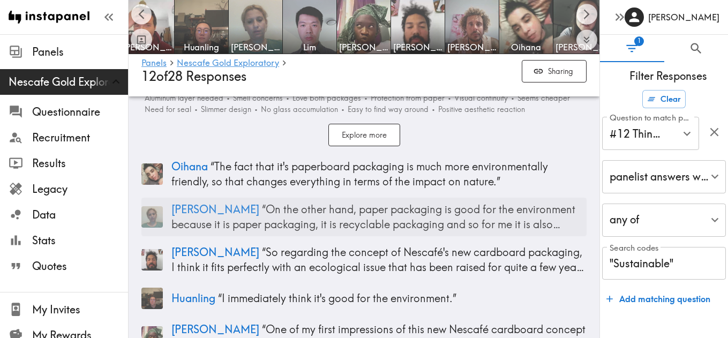
scroll to position [2292, 0]
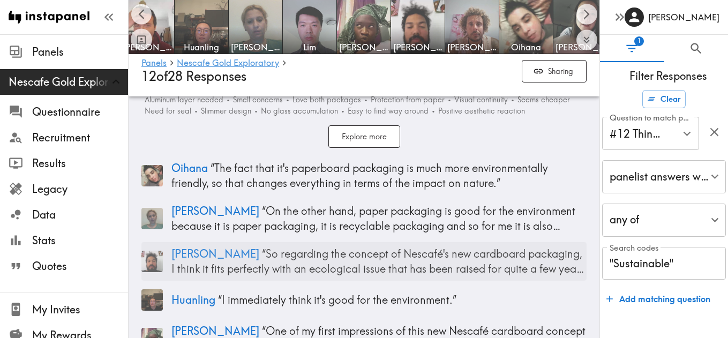
click at [326, 270] on p "David “ So regarding the concept of Nescafé's new cardboard packaging, I think …" at bounding box center [378, 261] width 415 height 30
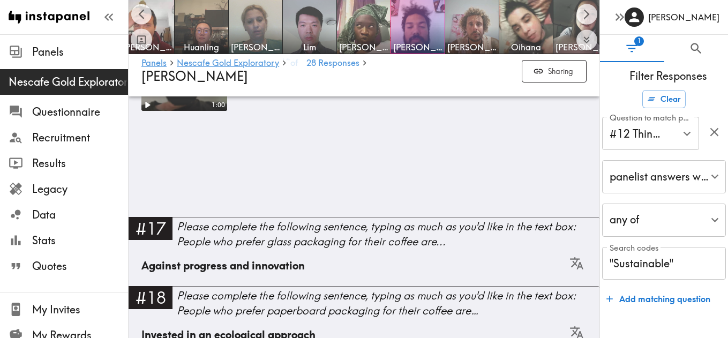
scroll to position [1356, 0]
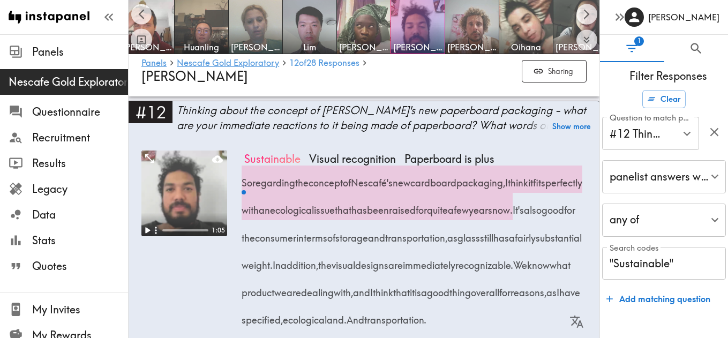
drag, startPoint x: 265, startPoint y: 238, endPoint x: 243, endPoint y: 173, distance: 68.1
click at [244, 173] on div "So regarding the concept of Nescafé's new cardboard packaging, I think it fits …" at bounding box center [415, 247] width 342 height 164
drag, startPoint x: 243, startPoint y: 173, endPoint x: 266, endPoint y: 235, distance: 65.7
click at [266, 235] on div "So regarding the concept of Nescafé's new cardboard packaging, I think it fits …" at bounding box center [415, 247] width 342 height 164
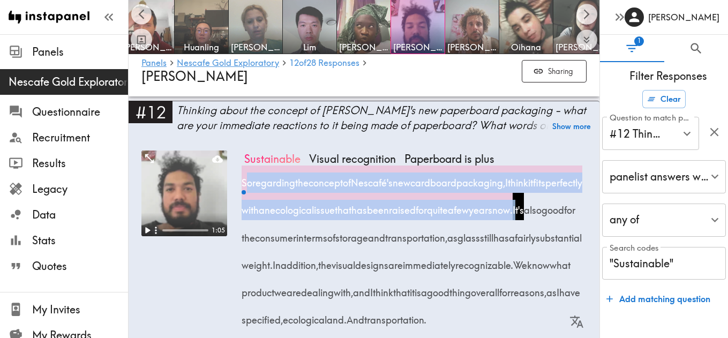
copy div "So regarding the concept of Nescafé's new cardboard packaging, I think it fits …"
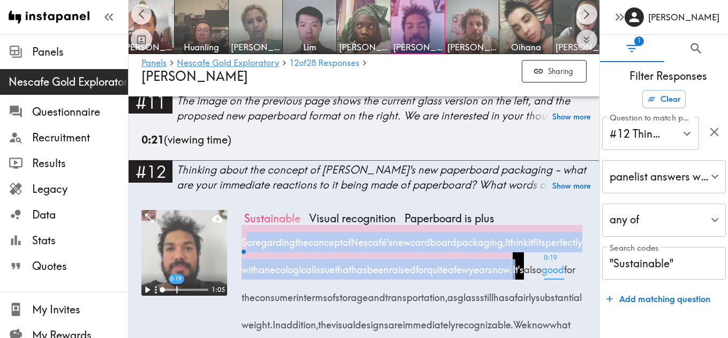
scroll to position [1299, 0]
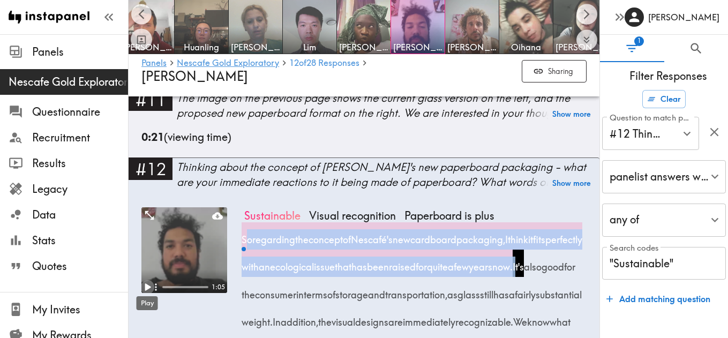
click at [144, 286] on icon "Play" at bounding box center [147, 287] width 14 height 14
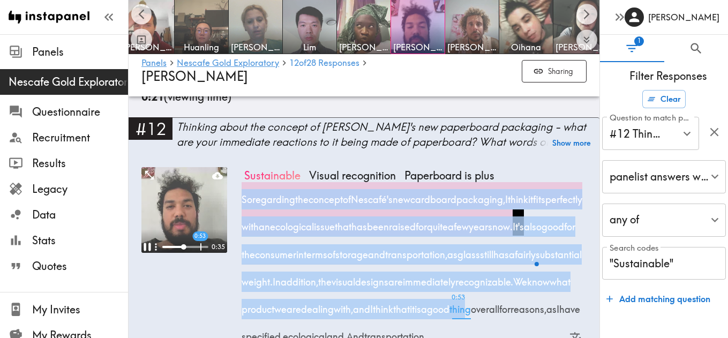
scroll to position [1347, 0]
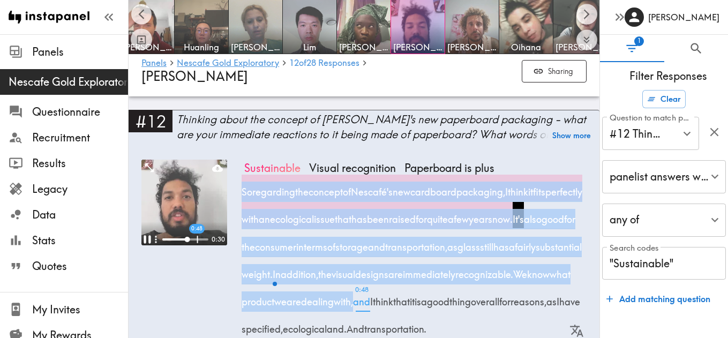
drag, startPoint x: 240, startPoint y: 198, endPoint x: 549, endPoint y: 303, distance: 326.1
click at [549, 303] on div "0:48 0:30 Sustainable Visual recognition Paperboard is plus So regarding the co…" at bounding box center [363, 256] width 445 height 192
drag, startPoint x: 545, startPoint y: 301, endPoint x: 243, endPoint y: 190, distance: 322.4
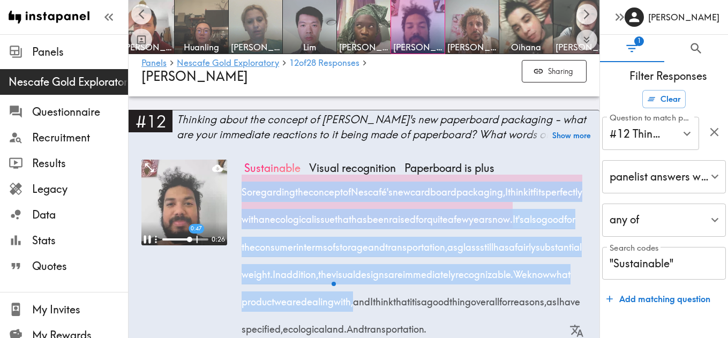
click at [244, 190] on div "So regarding the concept of Nescafé's new cardboard packaging, I think it fits …" at bounding box center [415, 257] width 342 height 164
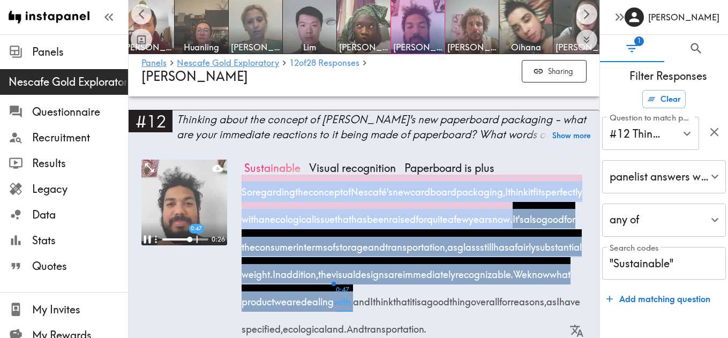
copy div "So regarding the concept of Nescafé's new cardboard packaging, I think it fits …"
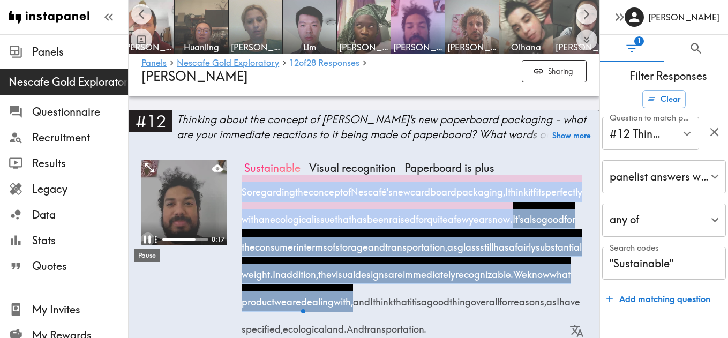
click at [149, 239] on icon "Pause" at bounding box center [146, 239] width 7 height 8
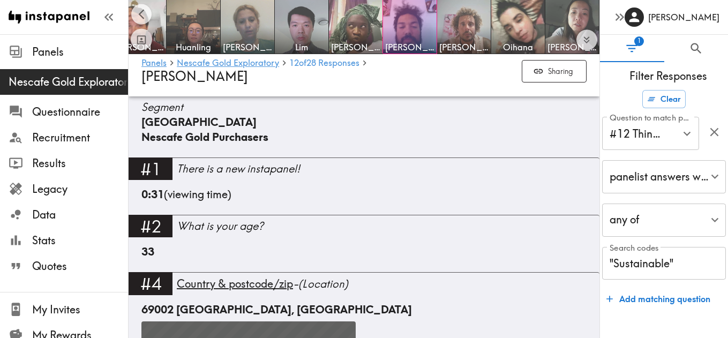
scroll to position [352, 0]
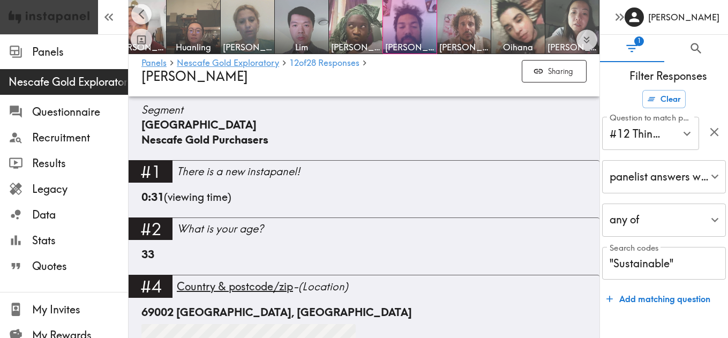
scroll to position [2292, 0]
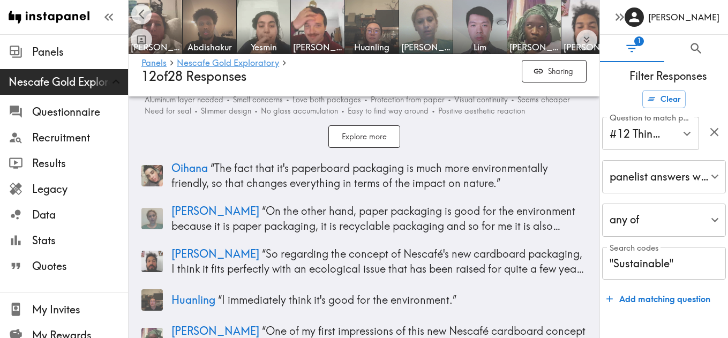
scroll to position [0, 178]
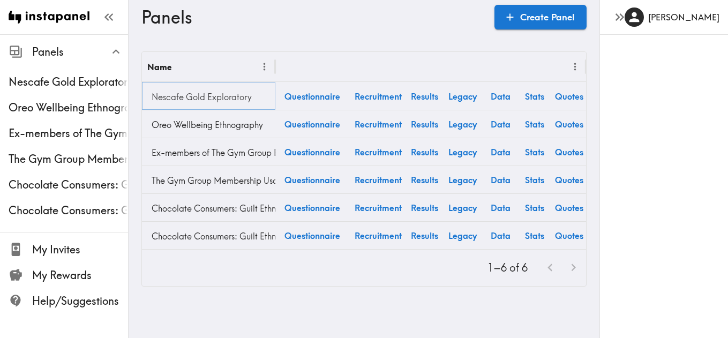
click at [215, 99] on link "Nescafe Gold Exploratory" at bounding box center [208, 96] width 123 height 21
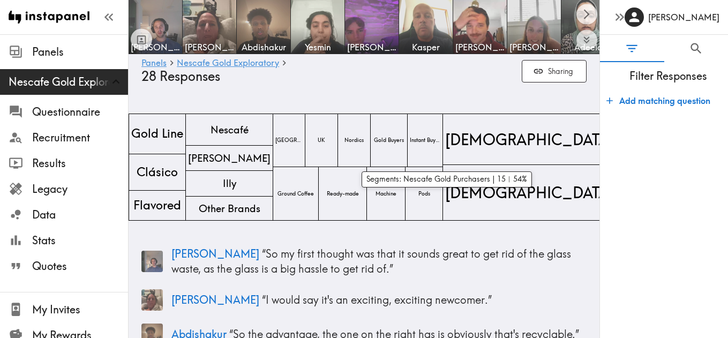
click at [406, 141] on span "Gold Buyers" at bounding box center [389, 140] width 34 height 12
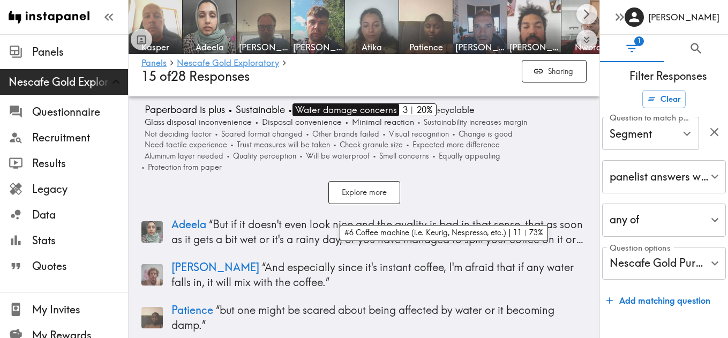
scroll to position [2266, 0]
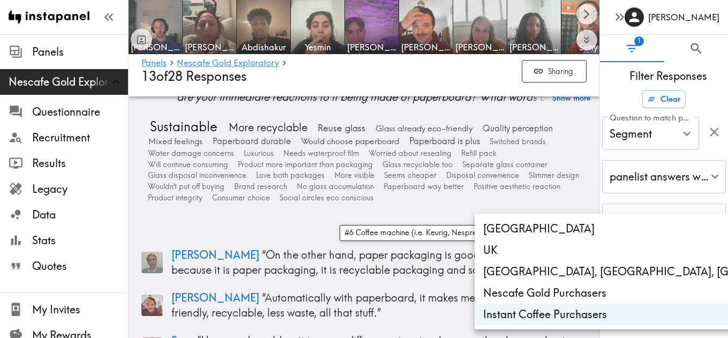
scroll to position [2211, 0]
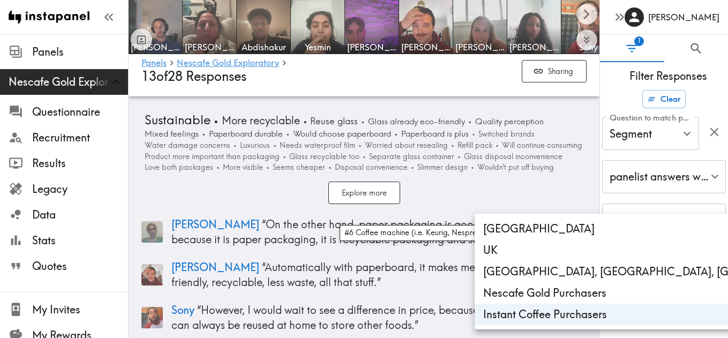
click at [493, 110] on div at bounding box center [364, 169] width 728 height 338
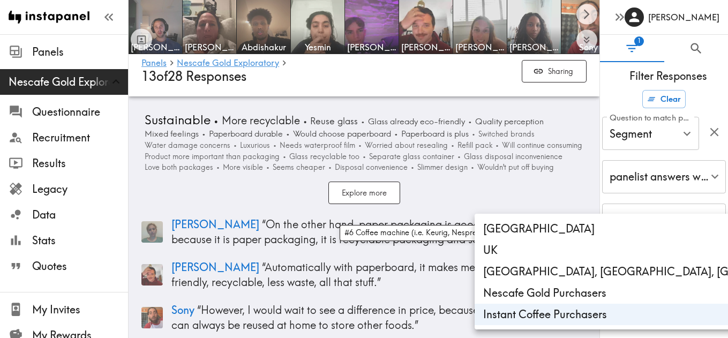
type input "3253a14c-c79a-47d2-88e1-c9cb2920afa6,6096d15b-753a-416b-b605-6374965c654e"
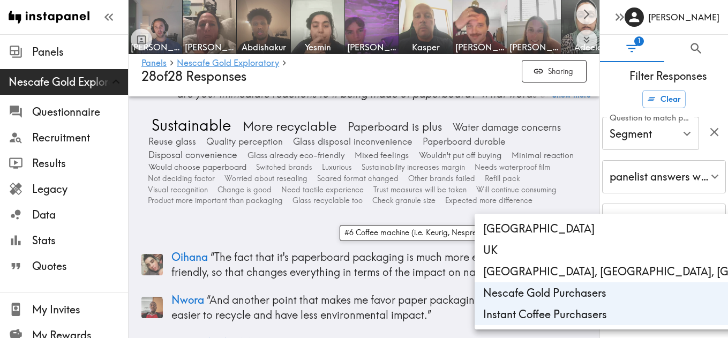
scroll to position [2460, 0]
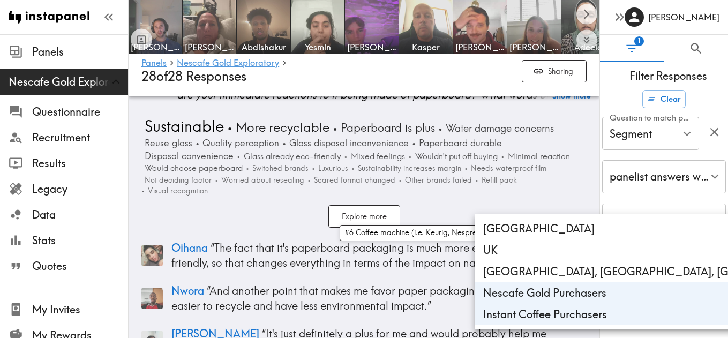
click at [243, 188] on div at bounding box center [364, 169] width 728 height 338
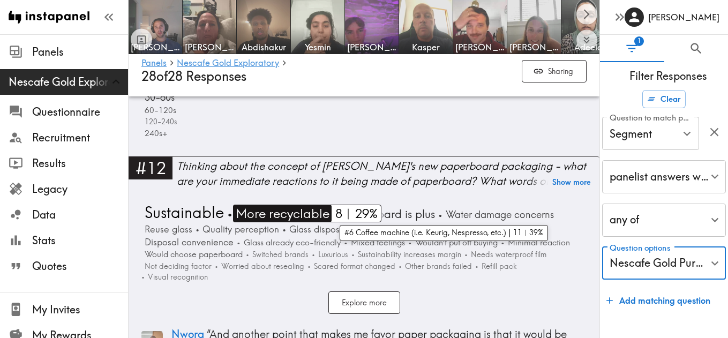
scroll to position [2376, 0]
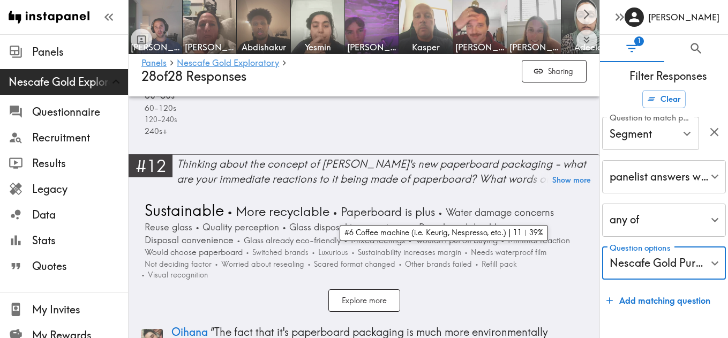
click at [569, 180] on link "#12 Thinking about the concept of Nescafé's new paperboard packaging - what are…" at bounding box center [364, 174] width 471 height 41
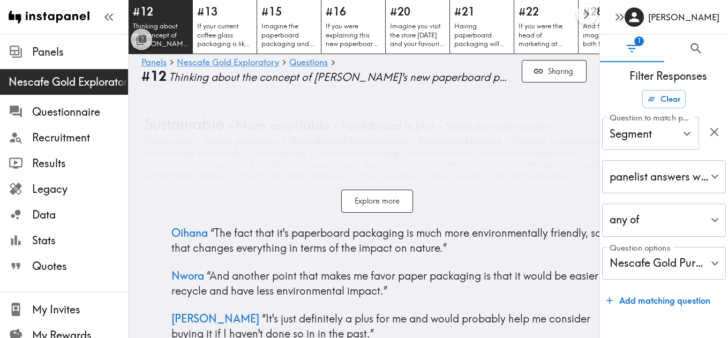
click at [572, 172] on div "• Sustainable • More recyclable • Paperboard is plus • Water damage concerns • …" at bounding box center [376, 147] width 471 height 67
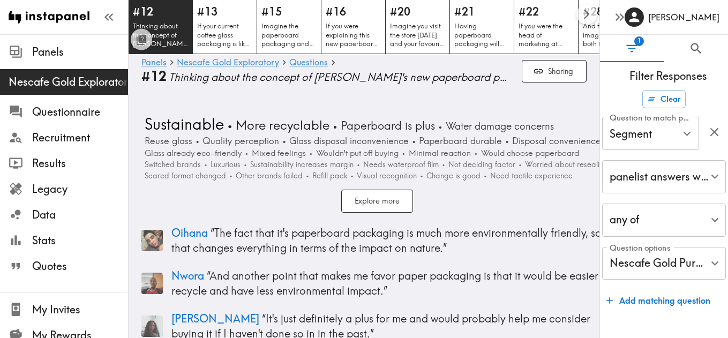
click at [497, 76] on span "Thinking about the concept of [PERSON_NAME]'s new paperboard packaging - what a…" at bounding box center [341, 77] width 344 height 15
click at [498, 78] on span "Thinking about the concept of [PERSON_NAME]'s new paperboard packaging - what a…" at bounding box center [341, 77] width 344 height 15
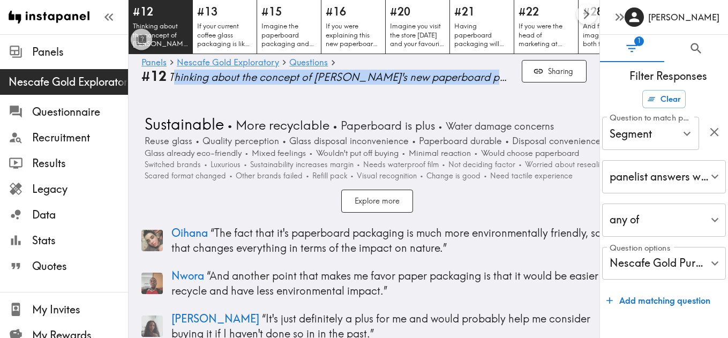
drag, startPoint x: 172, startPoint y: 77, endPoint x: 533, endPoint y: 94, distance: 361.3
click at [533, 94] on header "#12 Thinking about the concept of Nescafé's new paperboard packaging - what are…" at bounding box center [364, 48] width 471 height 96
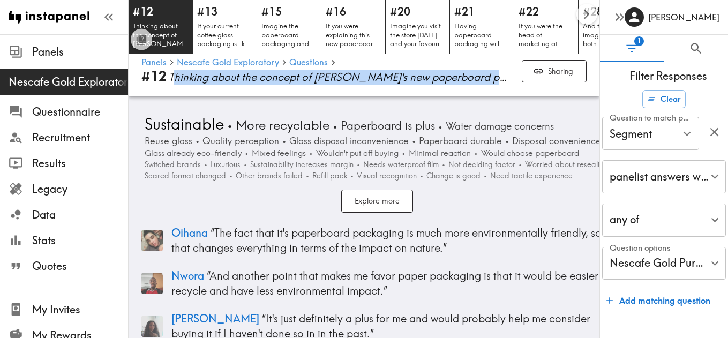
scroll to position [2376, 0]
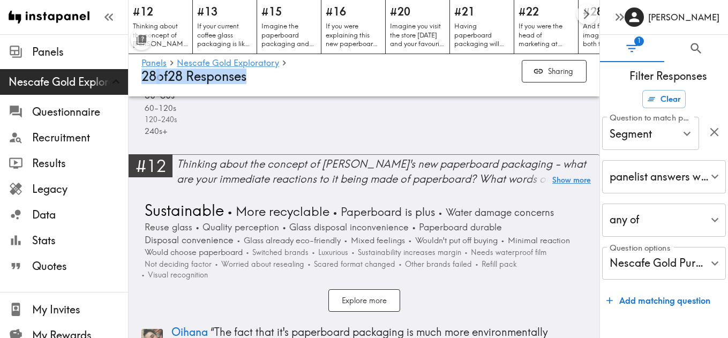
click at [582, 173] on button "Show more" at bounding box center [571, 180] width 39 height 15
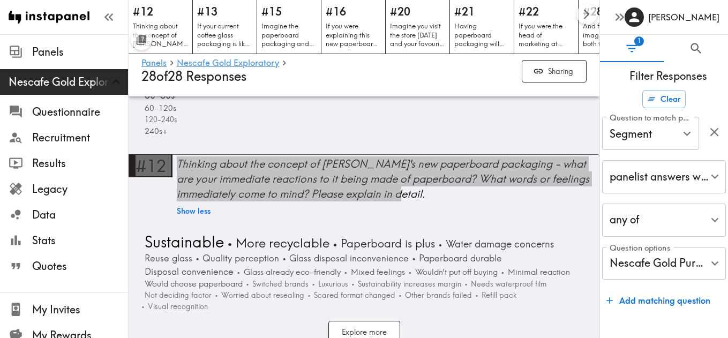
drag, startPoint x: 344, startPoint y: 169, endPoint x: 422, endPoint y: 60, distance: 133.6
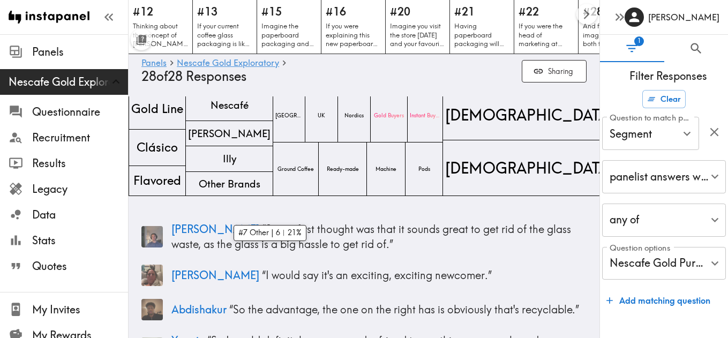
scroll to position [0, 0]
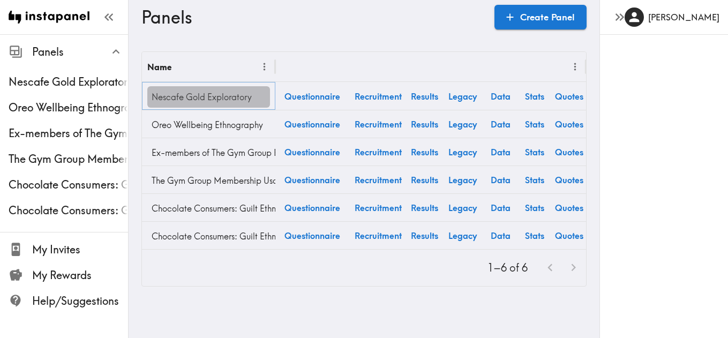
click at [188, 95] on link "Nescafe Gold Exploratory" at bounding box center [208, 96] width 123 height 21
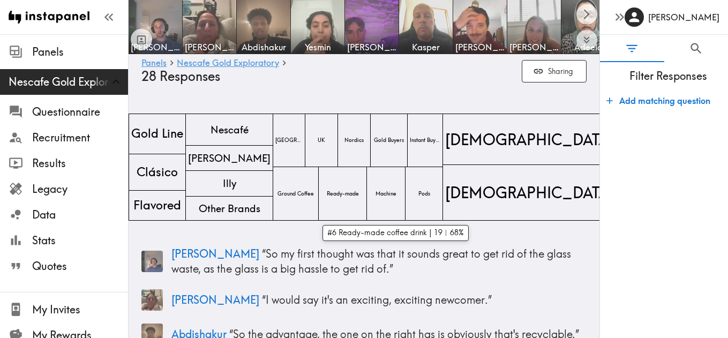
scroll to position [5, 0]
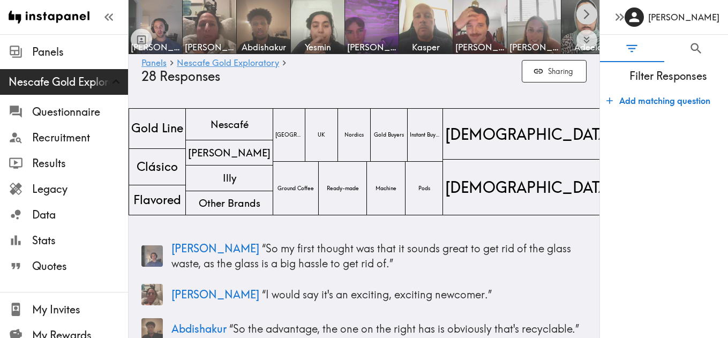
click at [587, 22] on button "Scroll right" at bounding box center [586, 14] width 21 height 21
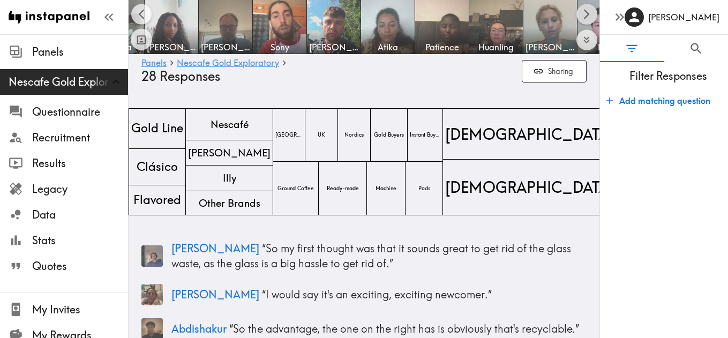
click at [587, 22] on button "Scroll right" at bounding box center [586, 14] width 21 height 21
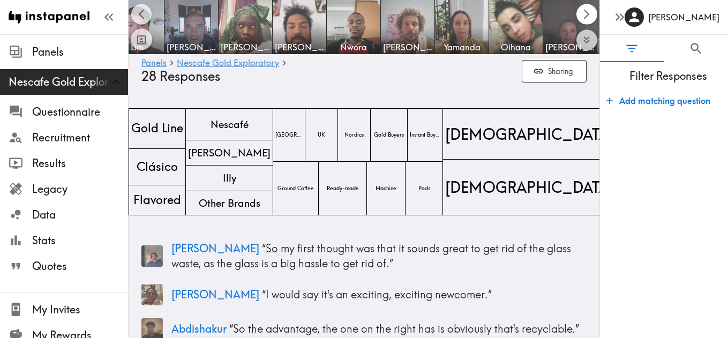
scroll to position [0, 941]
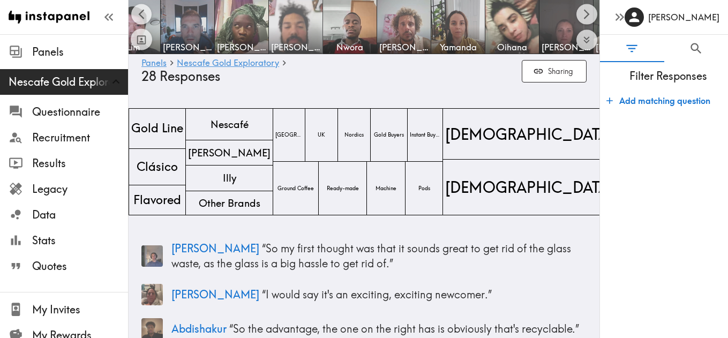
click at [311, 33] on img at bounding box center [296, 27] width 56 height 56
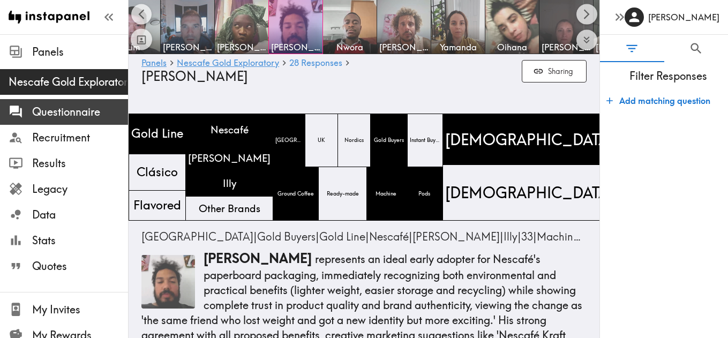
click at [63, 110] on span "Questionnaire" at bounding box center [80, 111] width 96 height 15
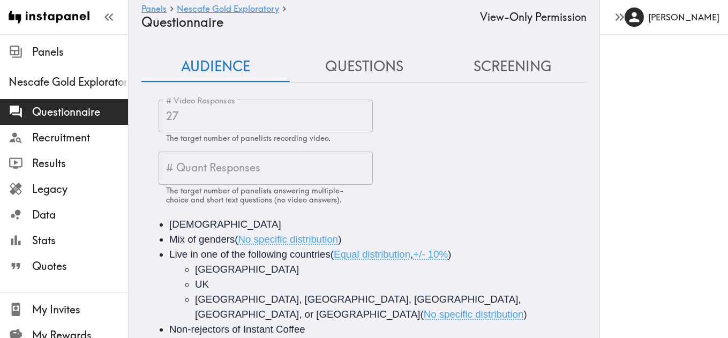
click at [366, 63] on button "Questions" at bounding box center [364, 66] width 148 height 31
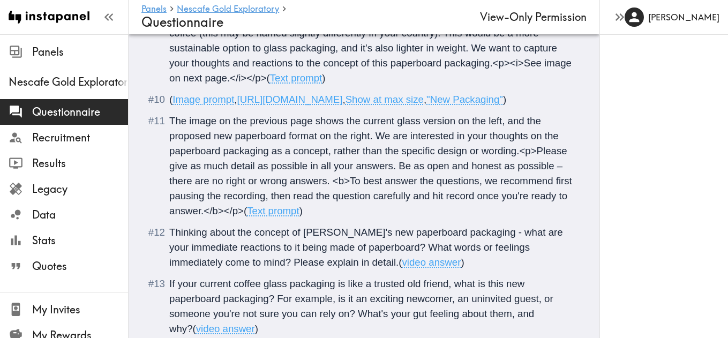
scroll to position [1061, 0]
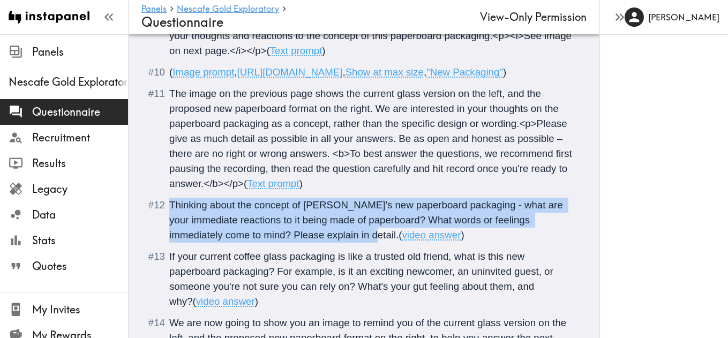
drag, startPoint x: 169, startPoint y: 233, endPoint x: 343, endPoint y: 263, distance: 177.0
click at [343, 240] on span "Thinking about the concept of [PERSON_NAME]'s new paperboard packaging - what a…" at bounding box center [367, 219] width 396 height 41
copy span "Thinking about the concept of [PERSON_NAME]'s new paperboard packaging - what a…"
